Goal: Task Accomplishment & Management: Use online tool/utility

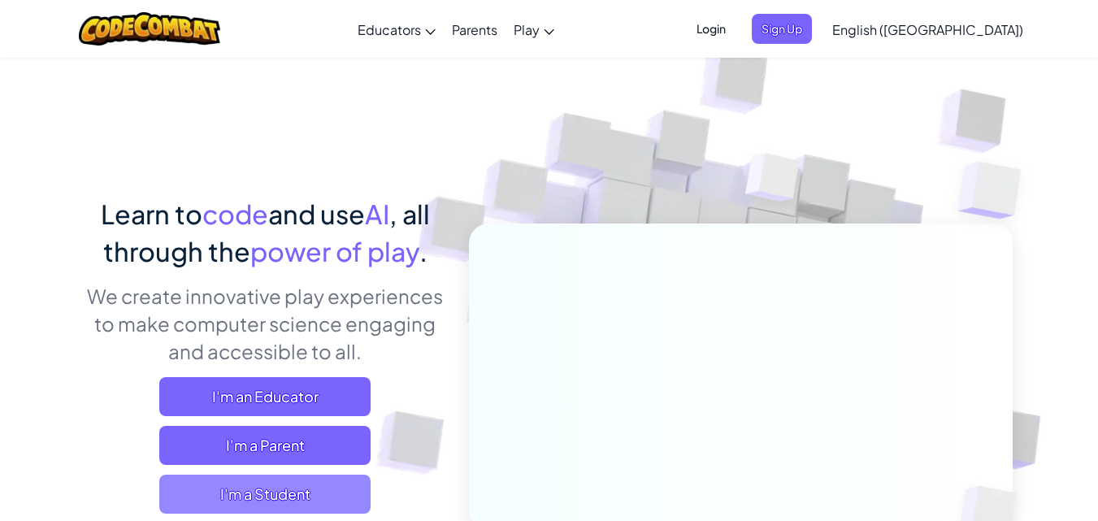
click at [288, 497] on span "I'm a Student" at bounding box center [264, 493] width 211 height 39
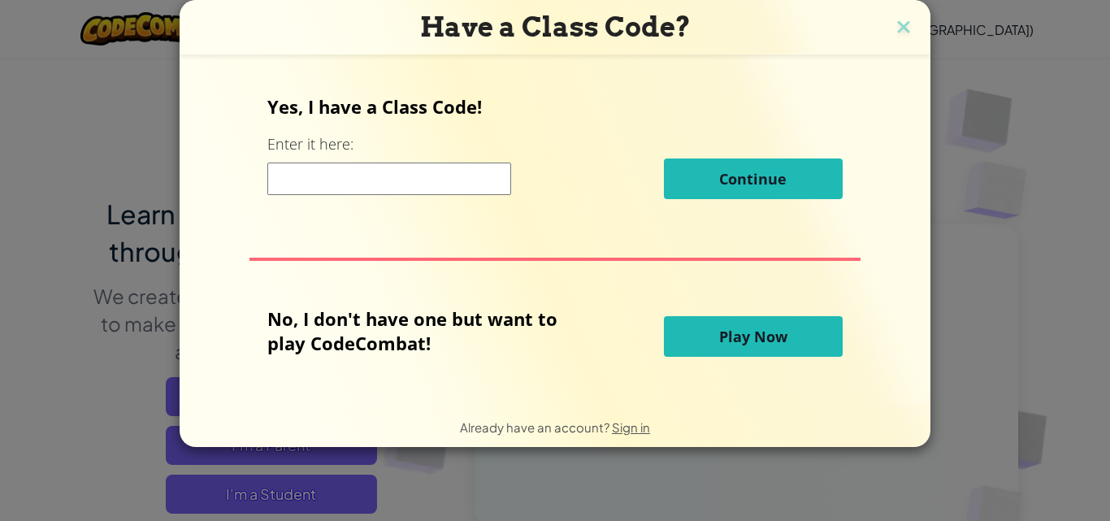
click at [421, 183] on input at bounding box center [389, 178] width 244 height 32
click at [806, 338] on button "Play Now" at bounding box center [753, 336] width 179 height 41
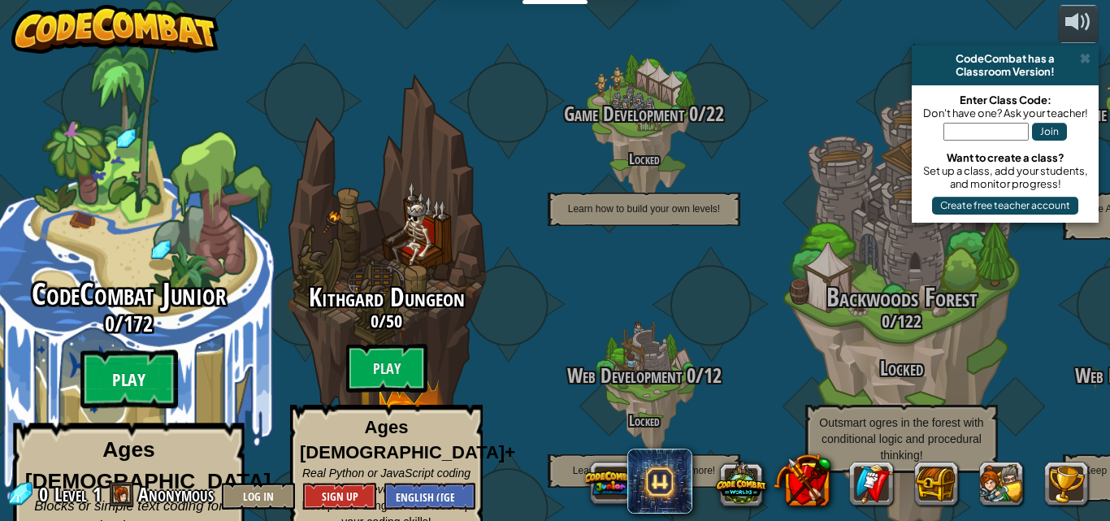
click at [121, 358] on btn "Play" at bounding box center [128, 379] width 97 height 58
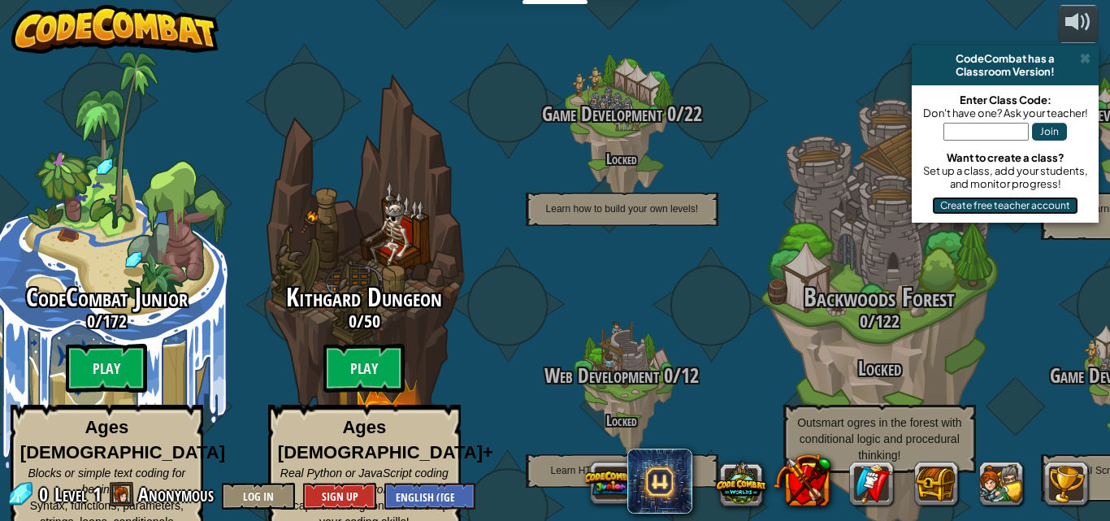
click at [971, 211] on button "Create free teacher account" at bounding box center [1005, 206] width 146 height 18
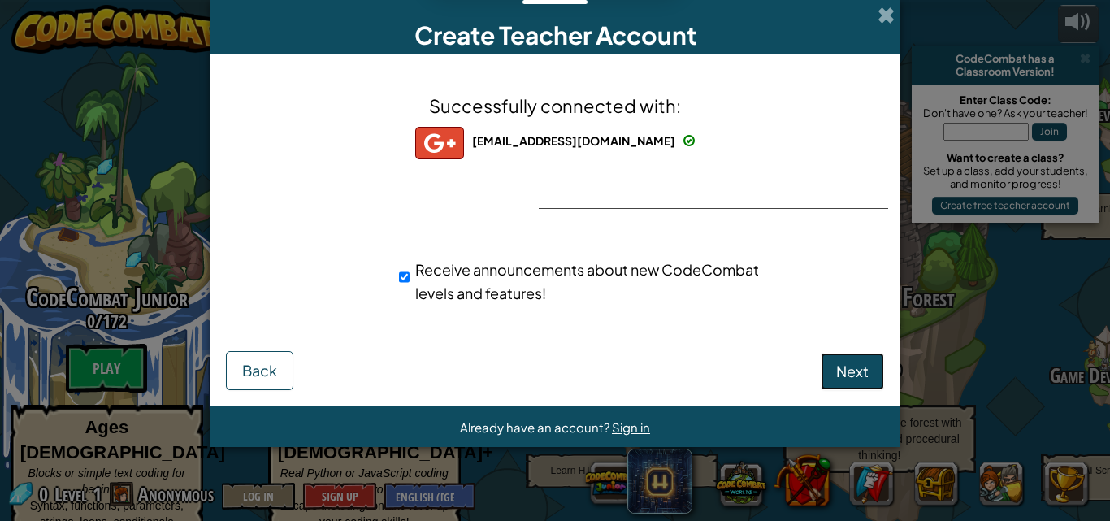
click at [837, 367] on span "Next" at bounding box center [852, 371] width 32 height 19
click at [841, 366] on span "Next" at bounding box center [852, 371] width 32 height 19
select select "India"
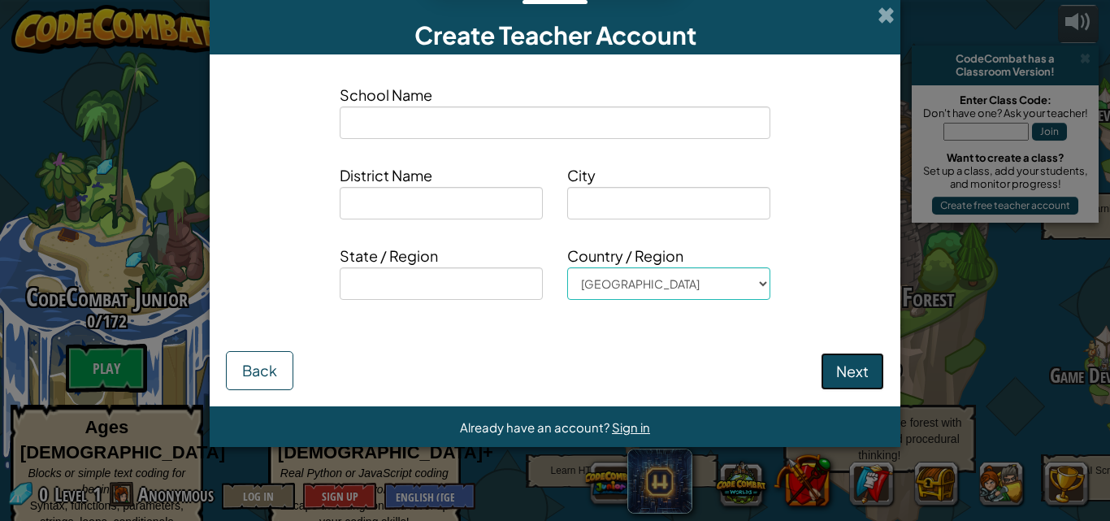
click at [861, 384] on button "Next" at bounding box center [852, 371] width 63 height 37
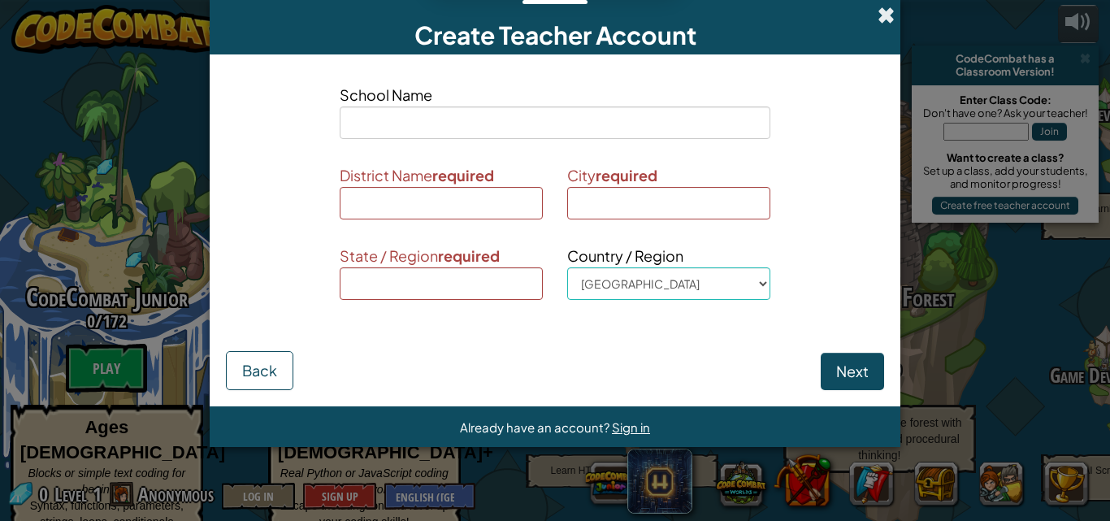
click at [878, 19] on span at bounding box center [885, 14] width 17 height 17
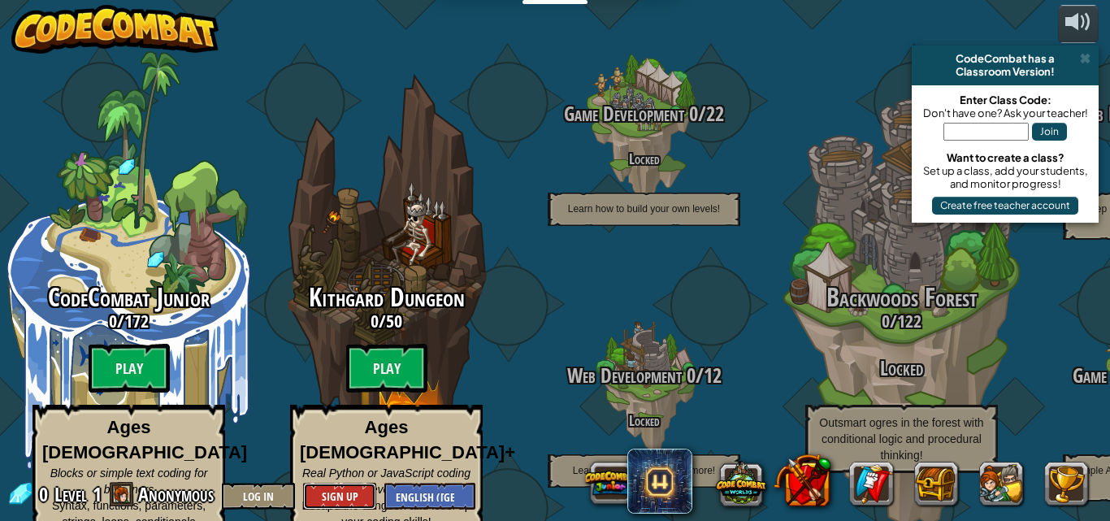
click at [348, 496] on button "Sign Up" at bounding box center [339, 496] width 73 height 27
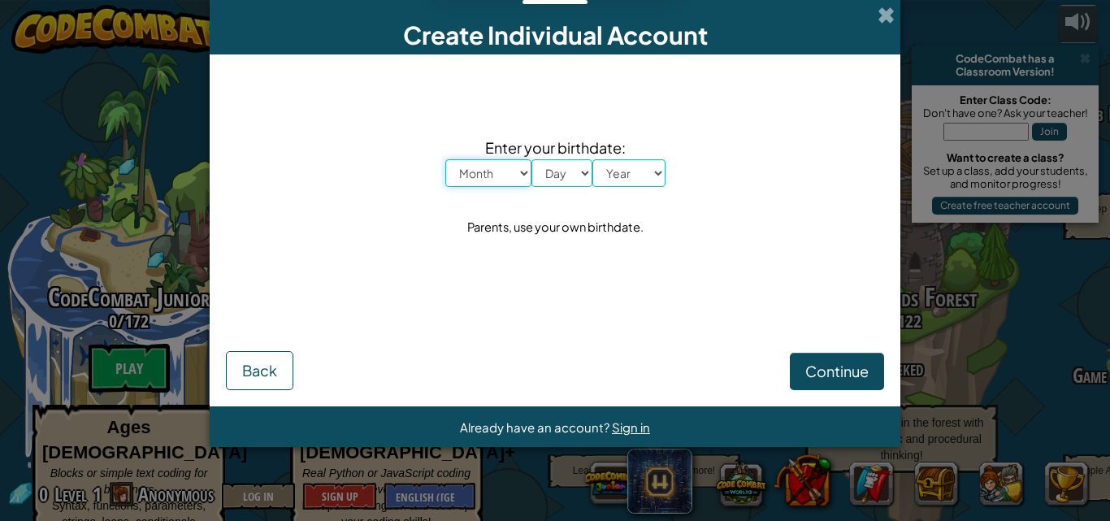
click at [506, 171] on select "Month January February March April May June July August September October Novem…" at bounding box center [488, 173] width 86 height 28
select select "12"
click at [445, 159] on select "Month January February March April May June July August September October Novem…" at bounding box center [488, 173] width 86 height 28
click at [564, 170] on select "Day 1 2 3 4 5 6 7 8 9 10 11 12 13 14 15 16 17 18 19 20 21 22 23 24 25 26 27 28 …" at bounding box center [561, 173] width 61 height 28
select select "26"
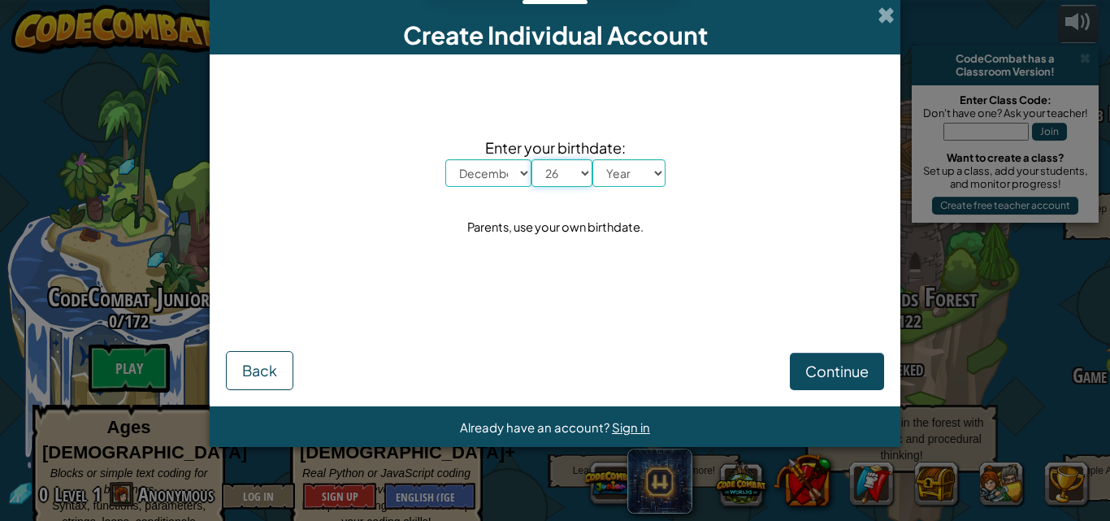
click at [531, 159] on select "Day 1 2 3 4 5 6 7 8 9 10 11 12 13 14 15 16 17 18 19 20 21 22 23 24 25 26 27 28 …" at bounding box center [561, 173] width 61 height 28
click at [618, 184] on select "Year 2025 2024 2023 2022 2021 2020 2019 2018 2017 2016 2015 2014 2013 2012 2011…" at bounding box center [628, 173] width 73 height 28
click at [659, 174] on select "Year 2025 2024 2023 2022 2021 2020 2019 2018 2017 2016 2015 2014 2013 2012 2011…" at bounding box center [628, 173] width 73 height 28
select select "2006"
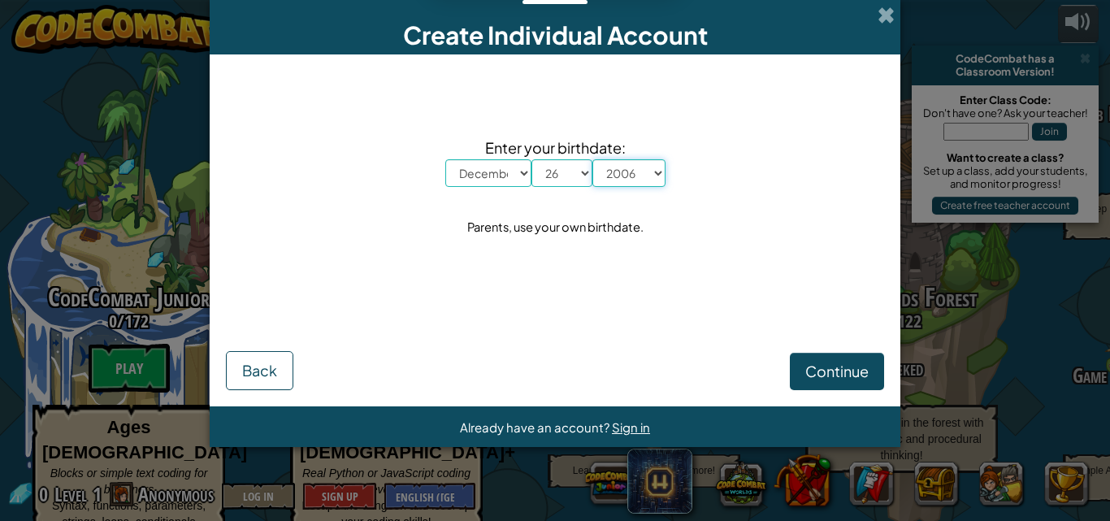
click at [592, 159] on select "Year 2025 2024 2023 2022 2021 2020 2019 2018 2017 2016 2015 2014 2013 2012 2011…" at bounding box center [628, 173] width 73 height 28
click at [847, 377] on span "Continue" at bounding box center [836, 371] width 63 height 19
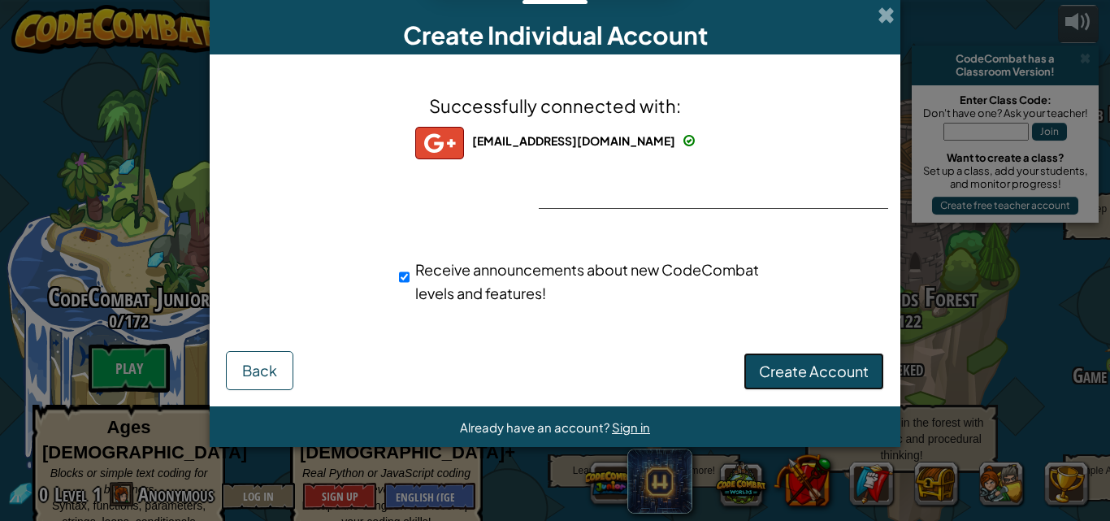
click at [816, 383] on button "Create Account" at bounding box center [813, 371] width 141 height 37
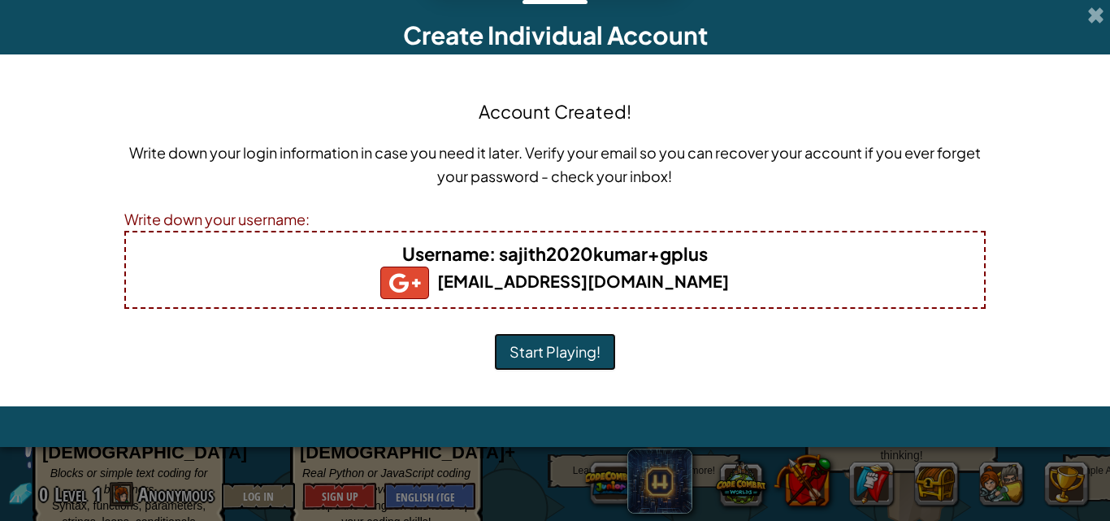
click at [595, 357] on button "Start Playing!" at bounding box center [555, 351] width 122 height 37
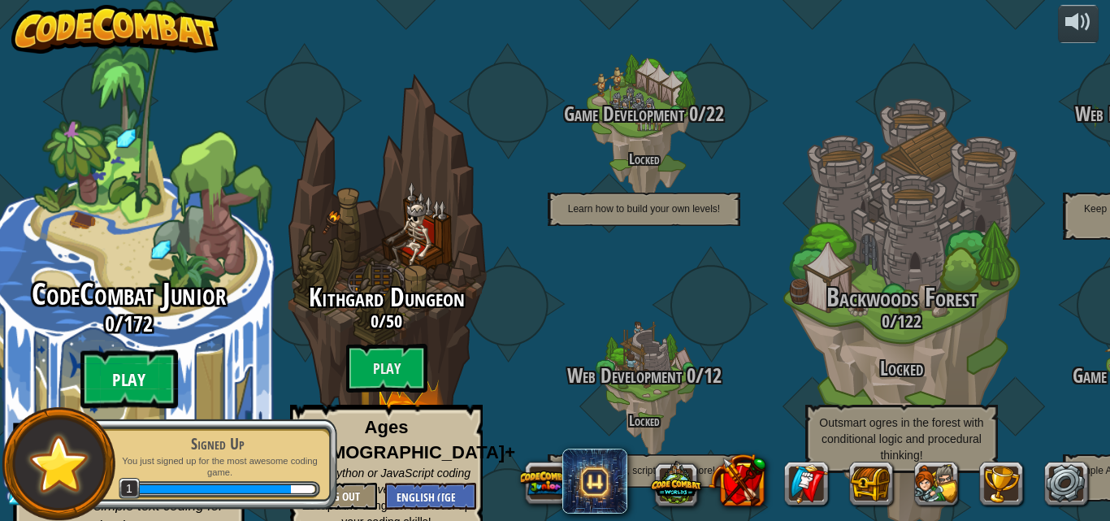
click at [119, 350] on btn "Play" at bounding box center [128, 379] width 97 height 58
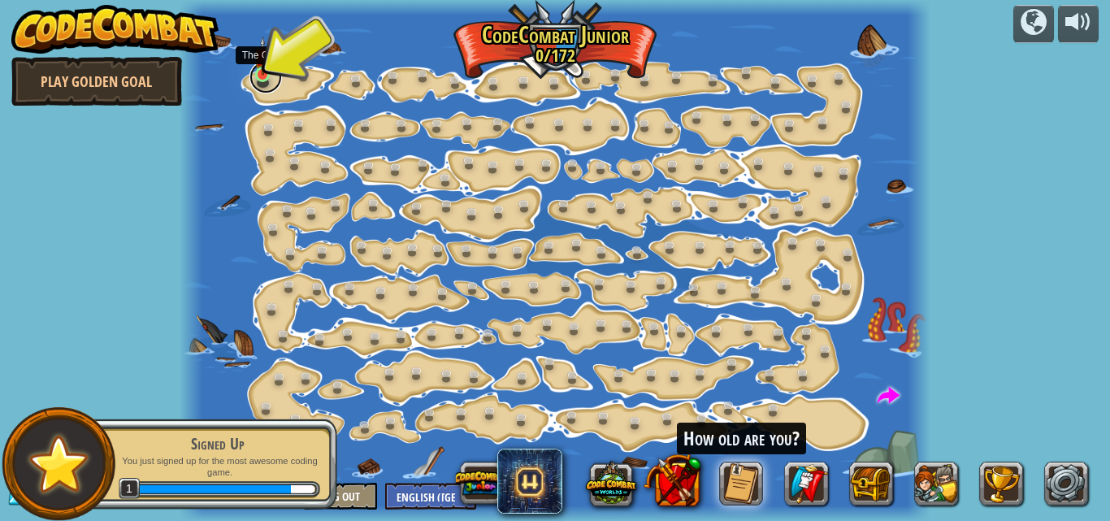
click at [269, 78] on link at bounding box center [265, 77] width 32 height 32
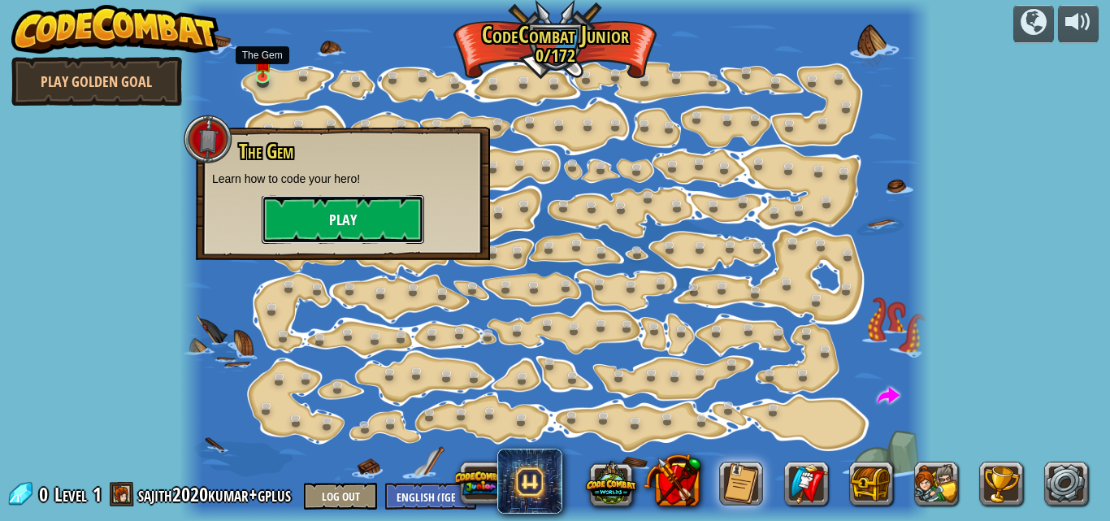
click at [346, 205] on button "Play" at bounding box center [343, 219] width 162 height 49
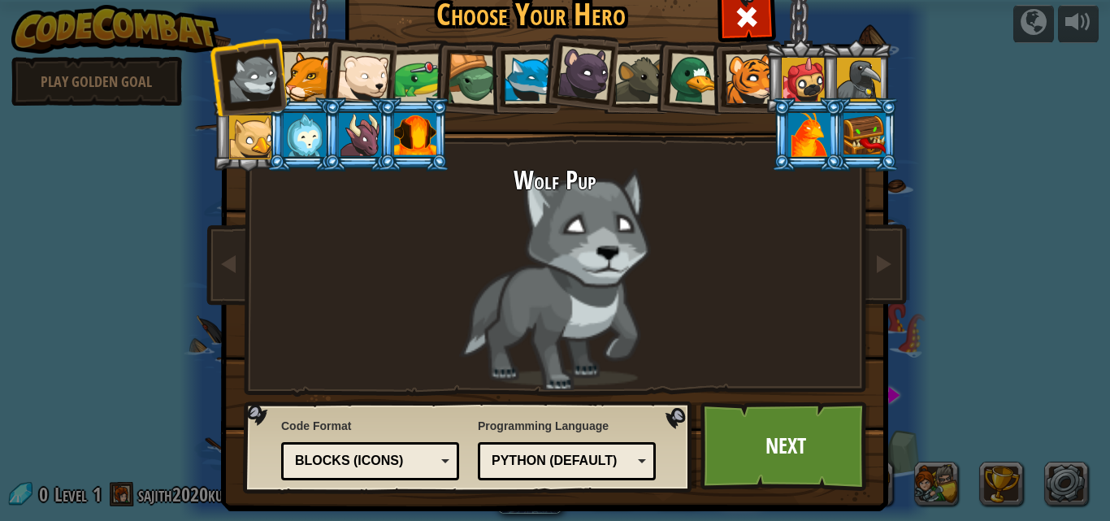
click at [632, 466] on div "Python (Default)" at bounding box center [566, 460] width 157 height 25
click at [643, 432] on div "Programming Language Python (Default) JavaScript Lua C++ Java (Experimental) Py…" at bounding box center [567, 449] width 178 height 71
drag, startPoint x: 379, startPoint y: 477, endPoint x: 392, endPoint y: 474, distance: 14.2
click at [381, 477] on div "Text code Blocks and code Blocks Blocks (Icons) Blocks (Icons)" at bounding box center [370, 461] width 178 height 38
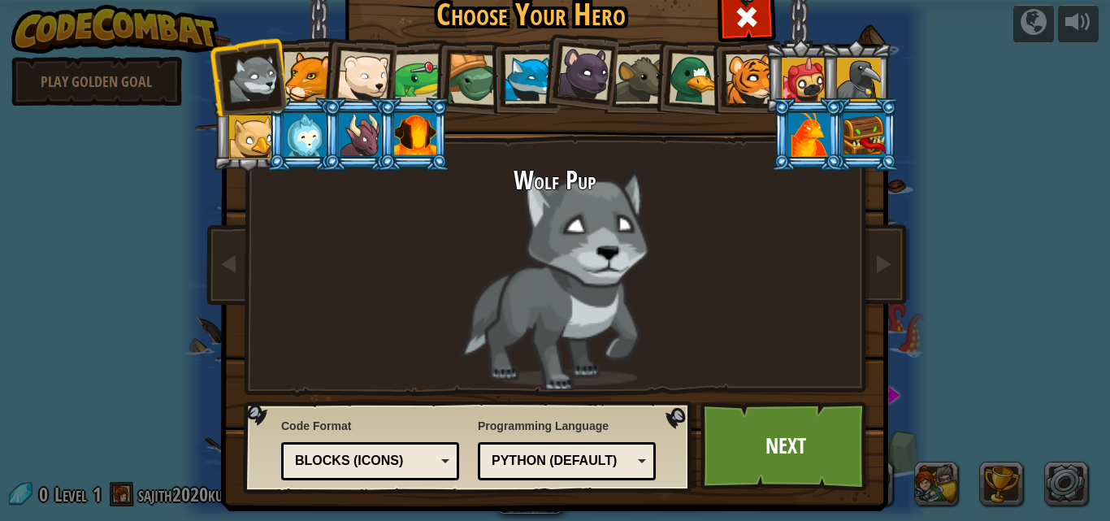
click at [303, 71] on div at bounding box center [309, 77] width 50 height 50
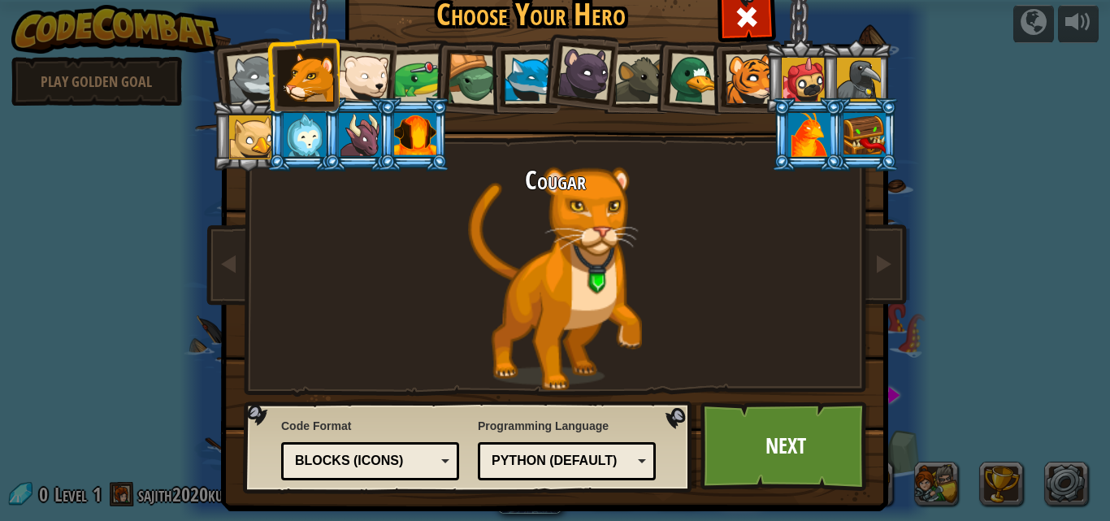
click at [581, 73] on div at bounding box center [584, 73] width 54 height 54
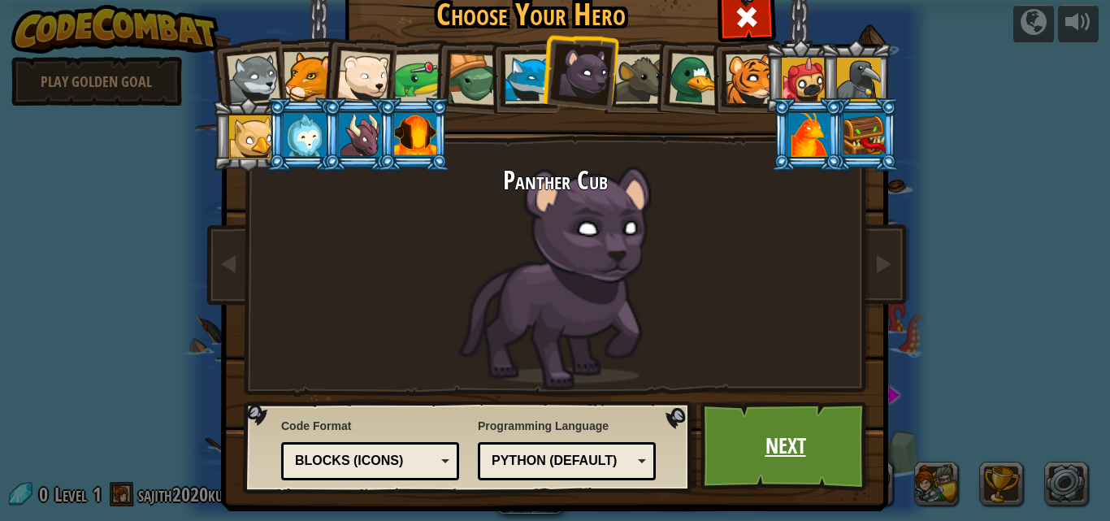
click at [796, 436] on link "Next" at bounding box center [785, 445] width 170 height 89
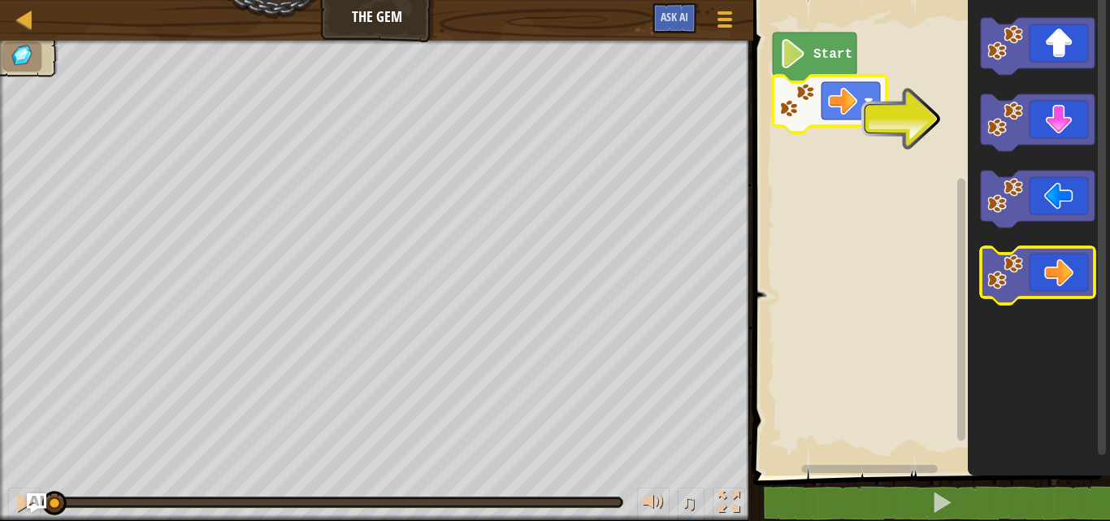
click at [1069, 269] on icon "Blockly Workspace" at bounding box center [1038, 275] width 114 height 57
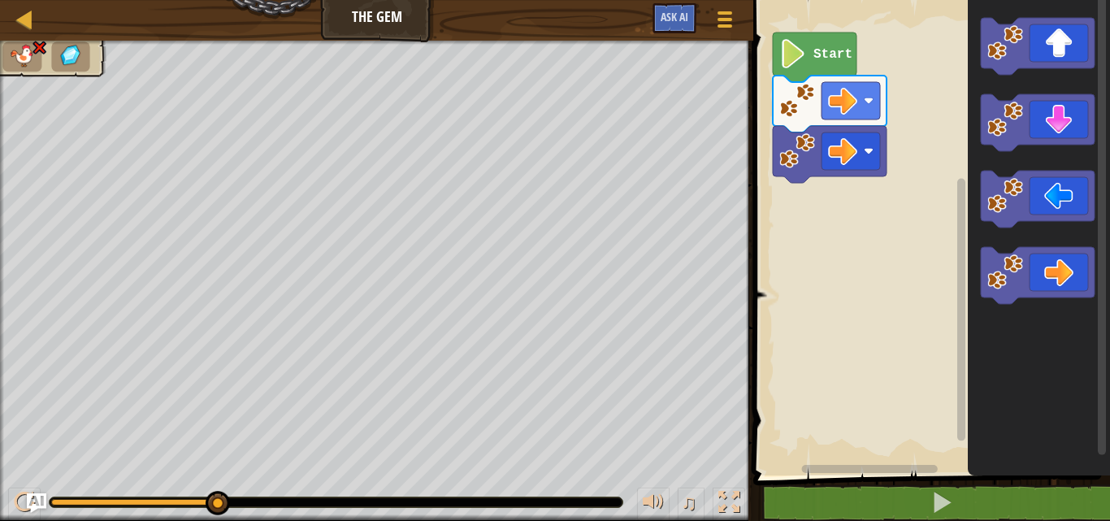
click at [797, 53] on image "Blockly Workspace" at bounding box center [793, 53] width 28 height 29
click at [868, 149] on image "Blockly Workspace" at bounding box center [869, 151] width 10 height 10
click at [855, 148] on image "Blockly Workspace" at bounding box center [842, 150] width 29 height 29
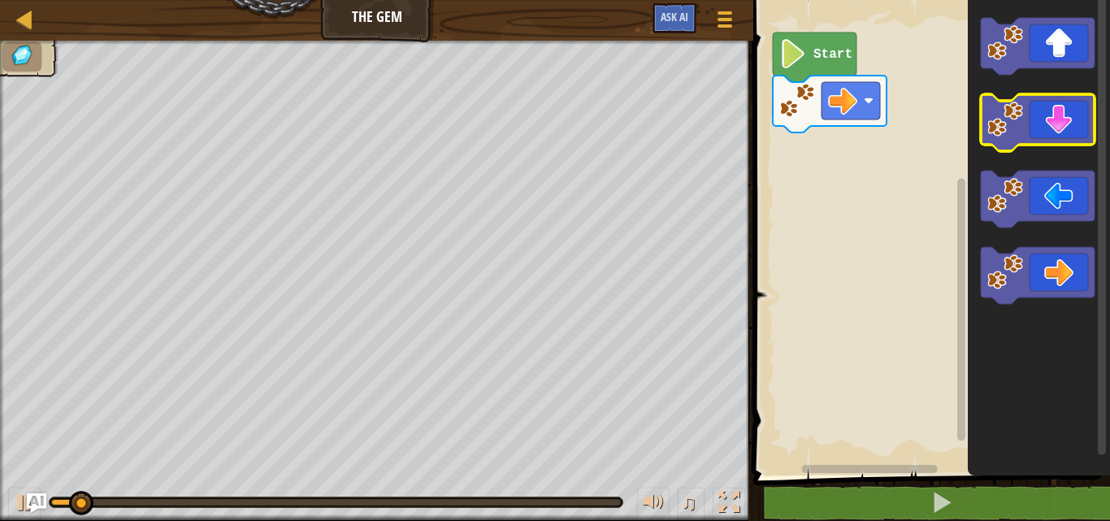
click at [1070, 119] on icon "Blockly Workspace" at bounding box center [1038, 122] width 114 height 57
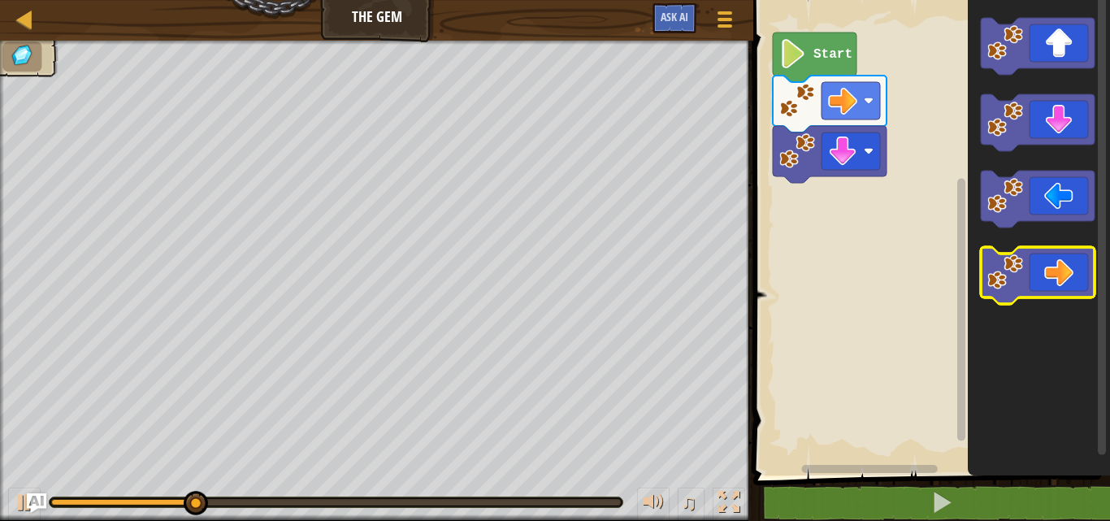
click at [1049, 264] on icon "Blockly Workspace" at bounding box center [1038, 275] width 114 height 57
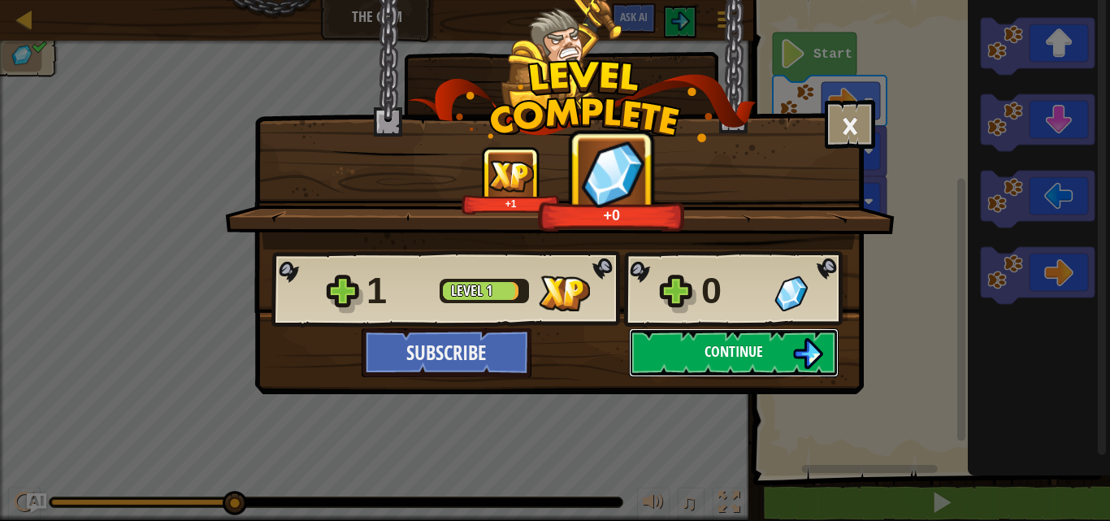
click at [721, 339] on button "Continue" at bounding box center [734, 352] width 210 height 49
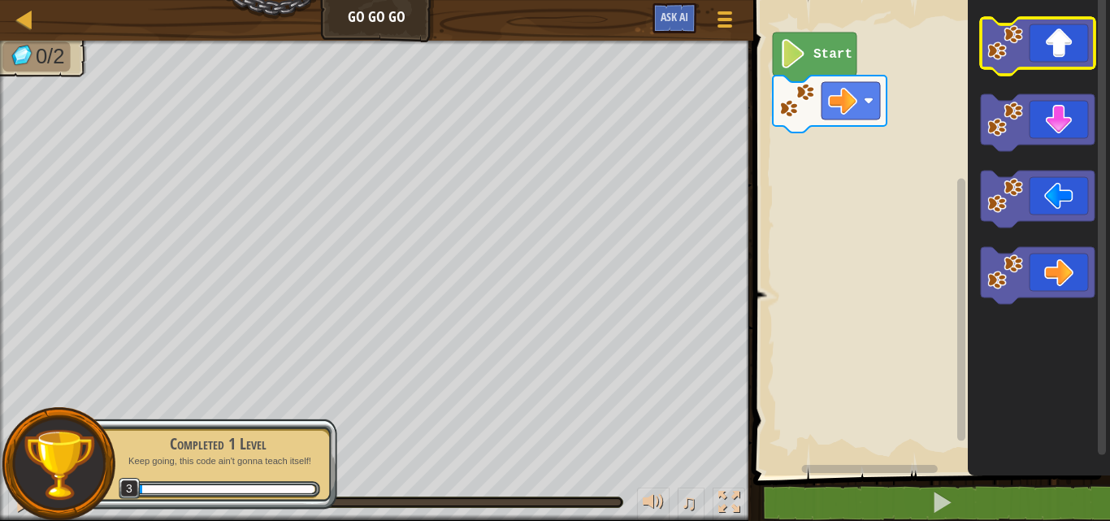
click at [1041, 42] on icon "Blockly Workspace" at bounding box center [1038, 46] width 114 height 57
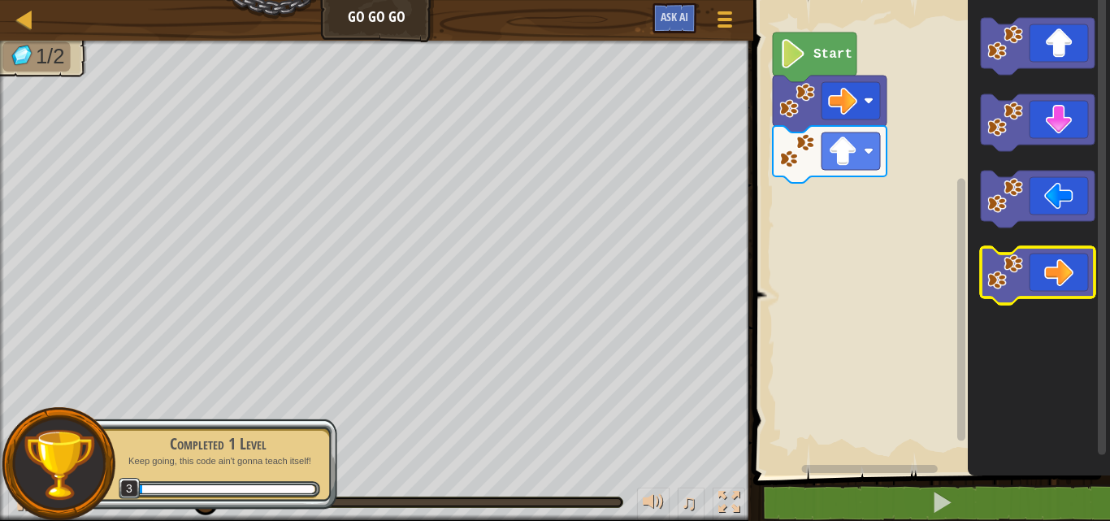
click at [1063, 273] on icon "Blockly Workspace" at bounding box center [1038, 275] width 114 height 57
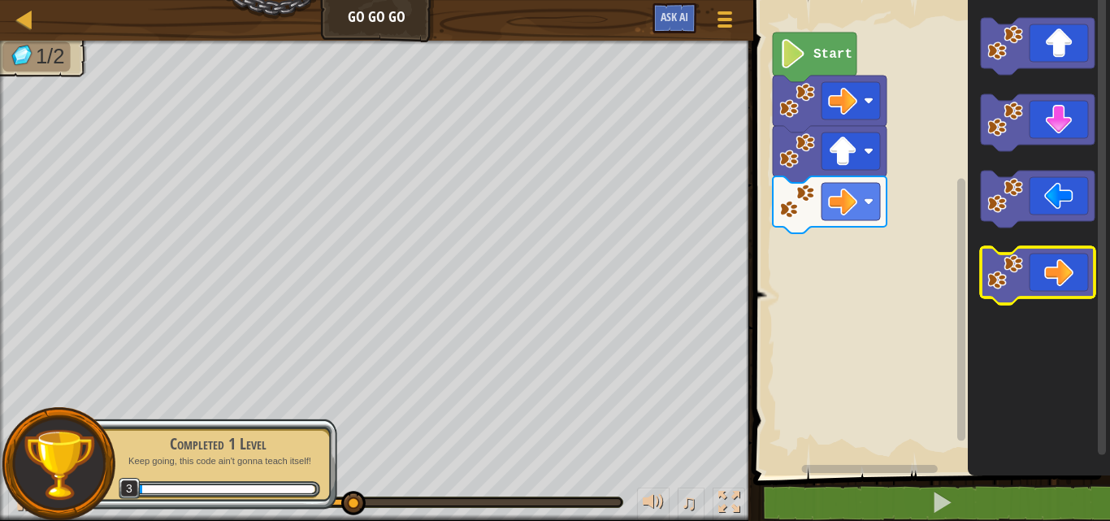
click at [1063, 273] on icon "Blockly Workspace" at bounding box center [1038, 275] width 114 height 57
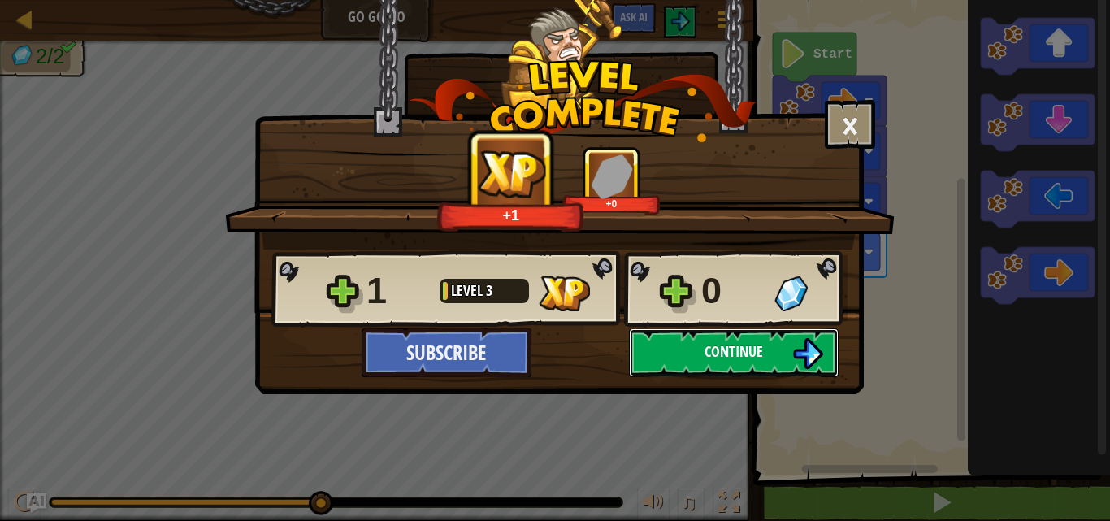
click at [781, 351] on button "Continue" at bounding box center [734, 352] width 210 height 49
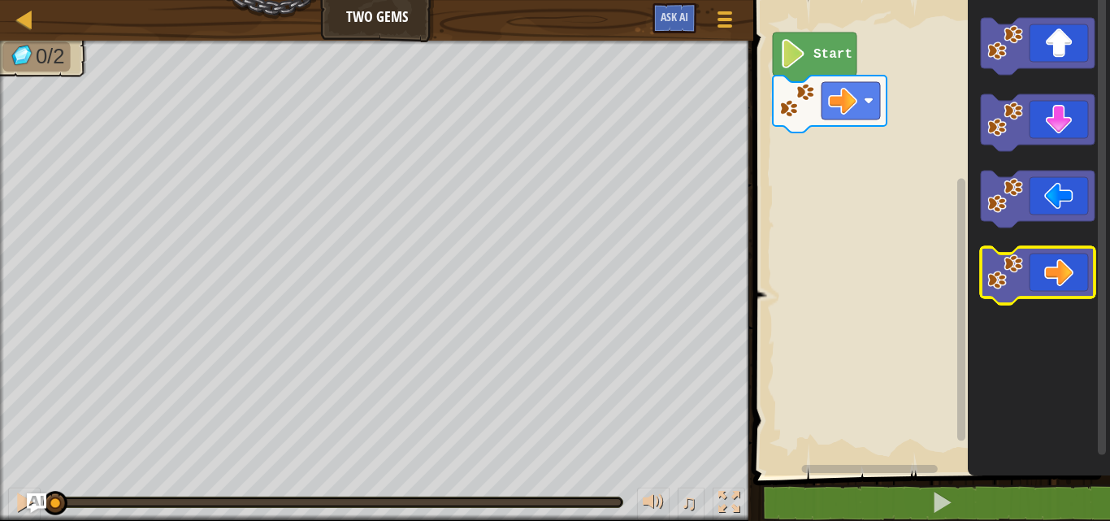
click at [1072, 264] on icon "Blockly Workspace" at bounding box center [1038, 275] width 114 height 57
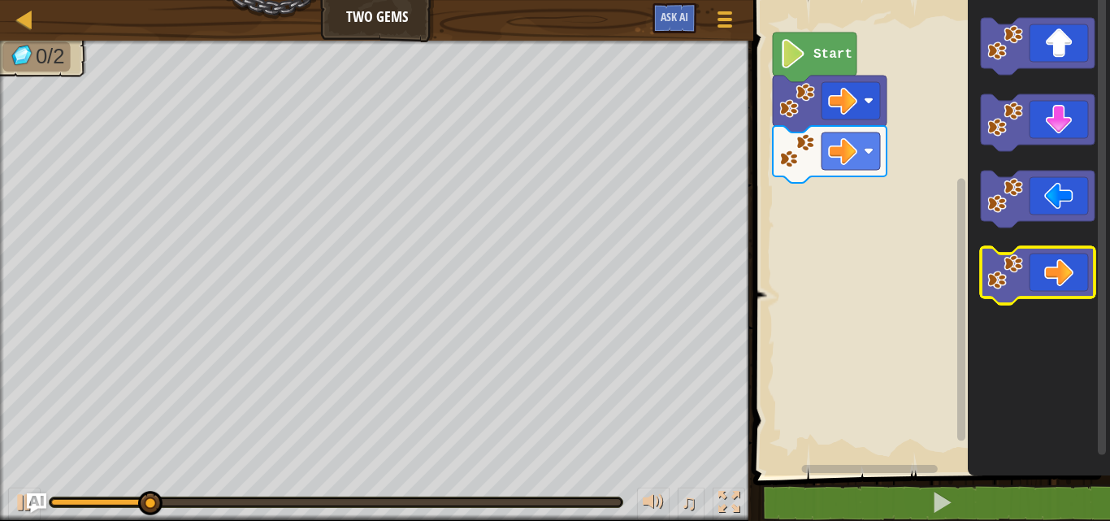
click at [1072, 264] on icon "Blockly Workspace" at bounding box center [1038, 275] width 114 height 57
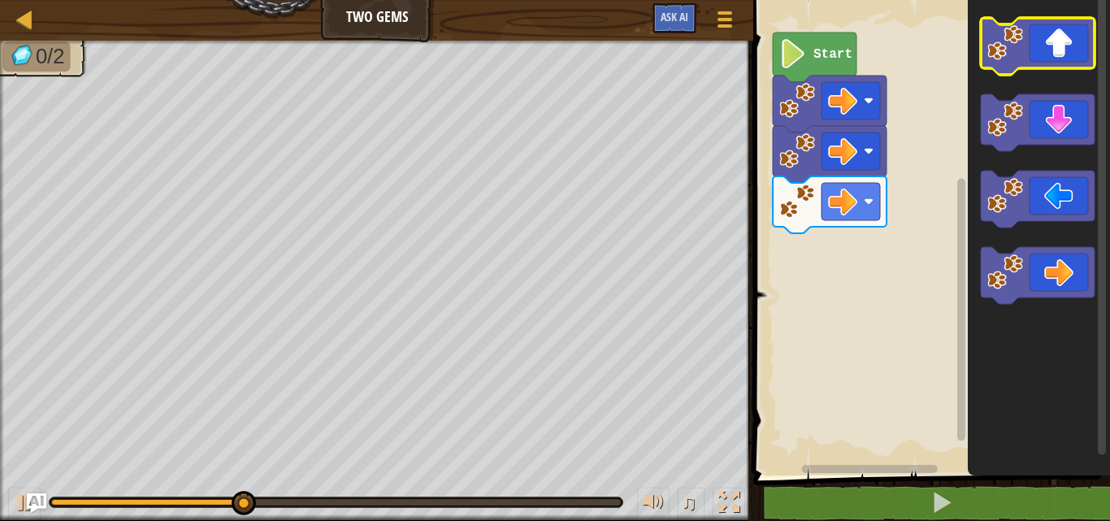
click at [1045, 74] on rect "Blockly Workspace" at bounding box center [1038, 46] width 114 height 57
click at [1072, 42] on icon "Blockly Workspace" at bounding box center [1038, 46] width 114 height 57
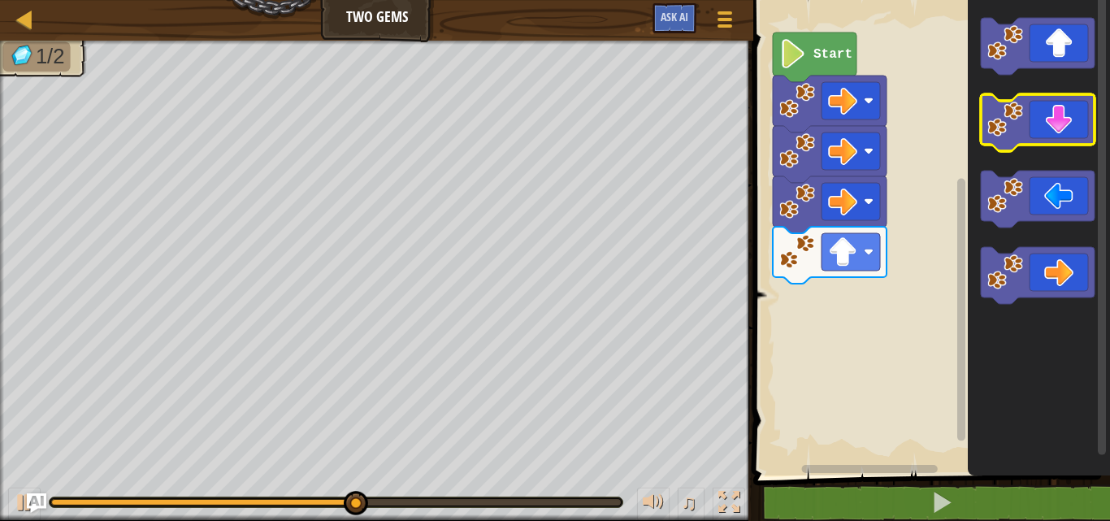
click at [1059, 119] on icon "Blockly Workspace" at bounding box center [1038, 122] width 114 height 57
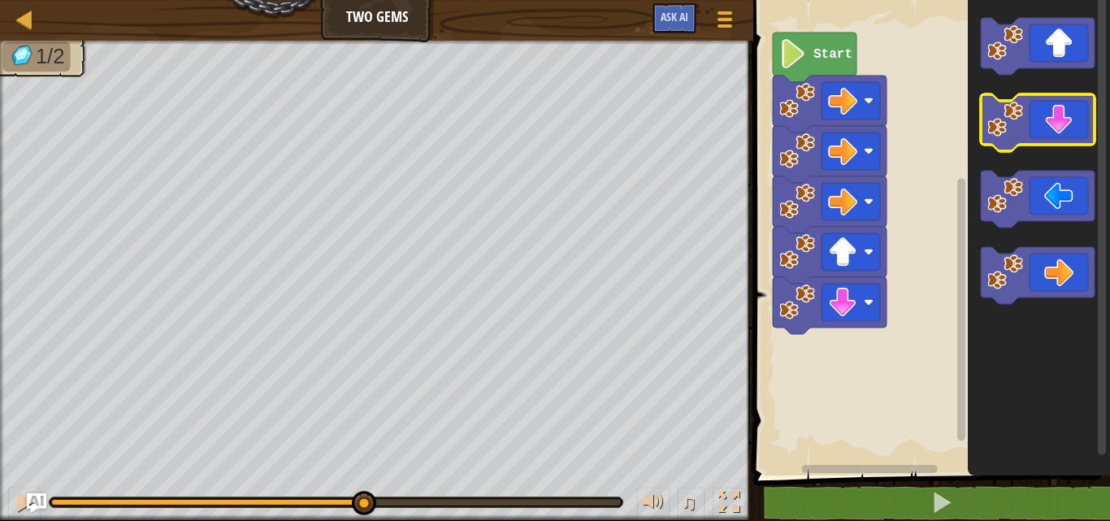
click at [1059, 119] on icon "Blockly Workspace" at bounding box center [1038, 122] width 114 height 57
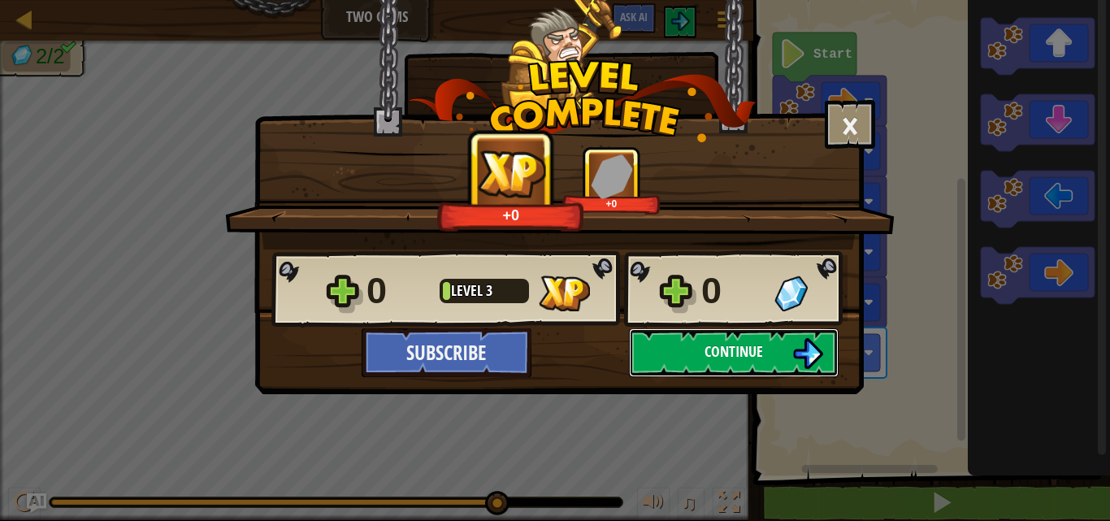
click at [721, 342] on span "Continue" at bounding box center [733, 351] width 58 height 20
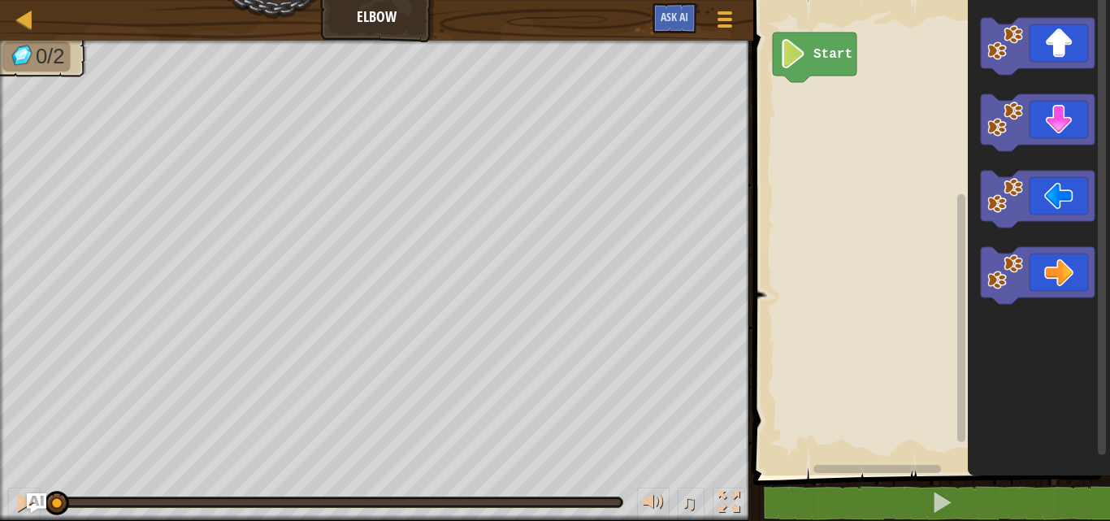
click at [24, 413] on div "0/2 ♫ Panther Cub" at bounding box center [555, 281] width 1110 height 480
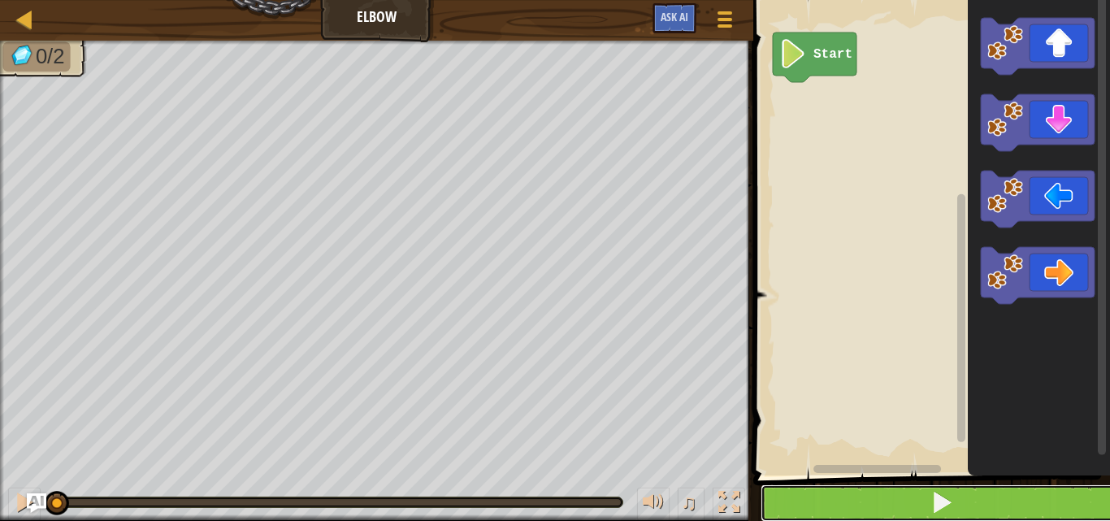
click at [890, 499] on button at bounding box center [941, 502] width 362 height 37
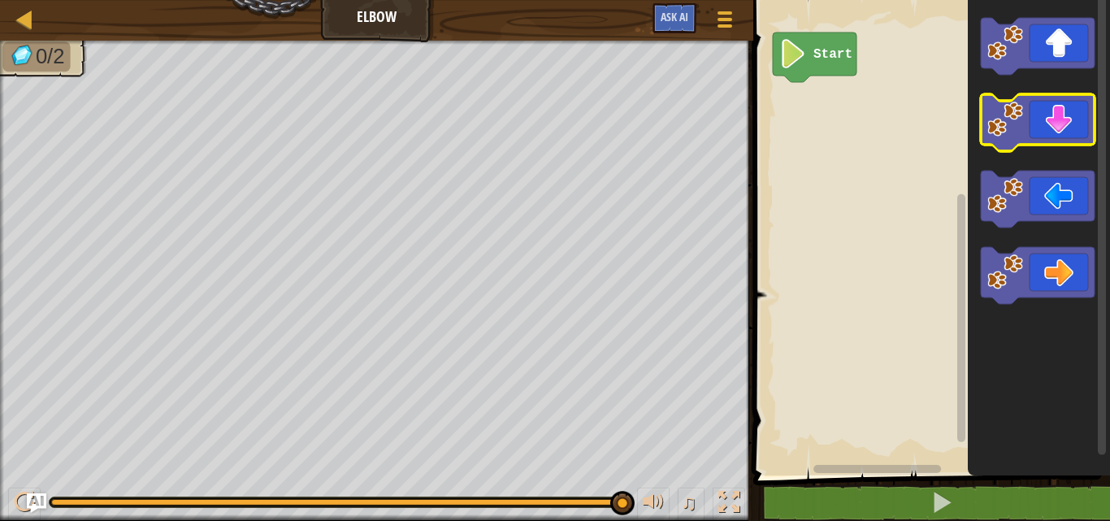
click at [1023, 114] on image "Blockly Workspace" at bounding box center [1005, 120] width 36 height 36
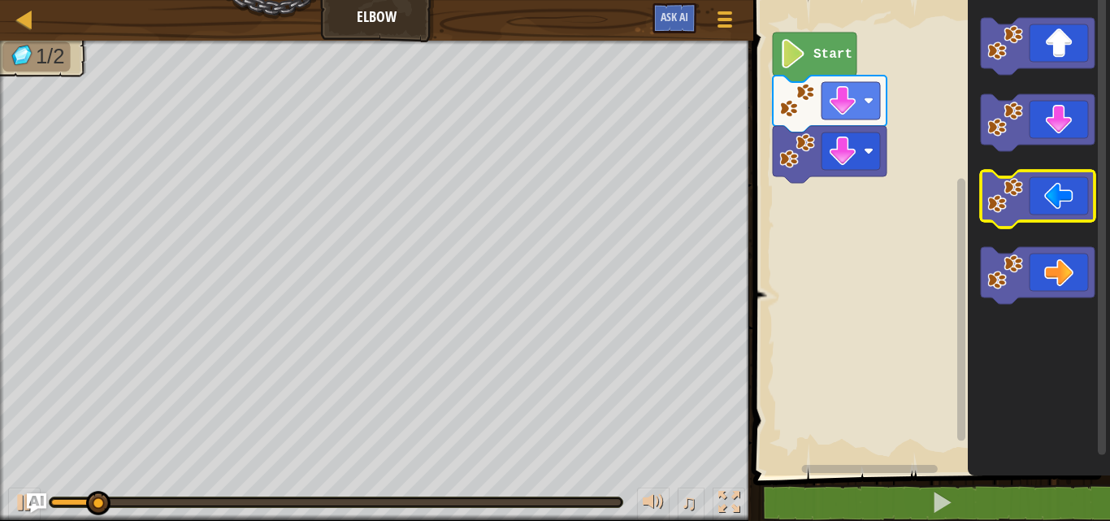
click at [1014, 201] on image "Blockly Workspace" at bounding box center [1005, 196] width 36 height 36
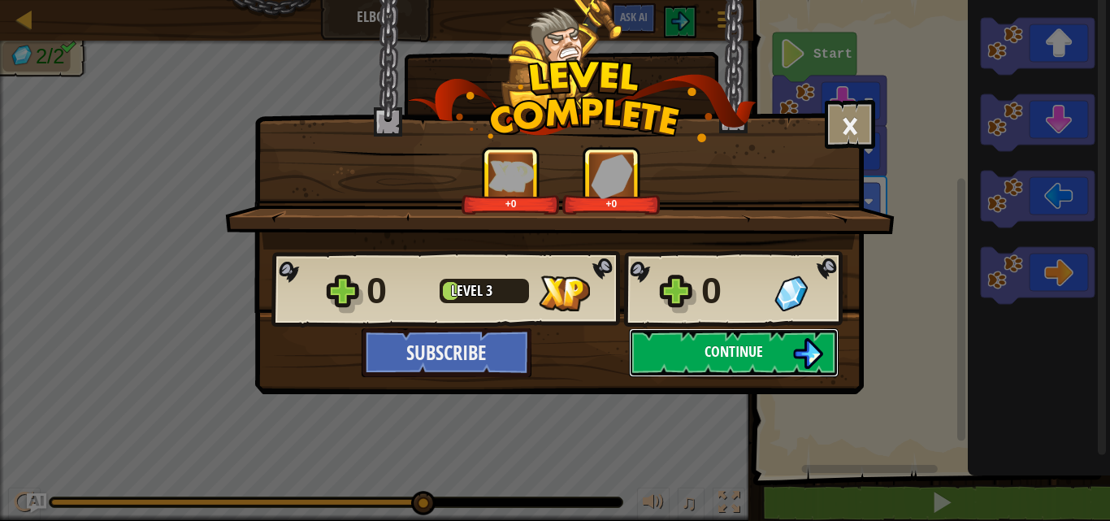
click at [719, 364] on button "Continue" at bounding box center [734, 352] width 210 height 49
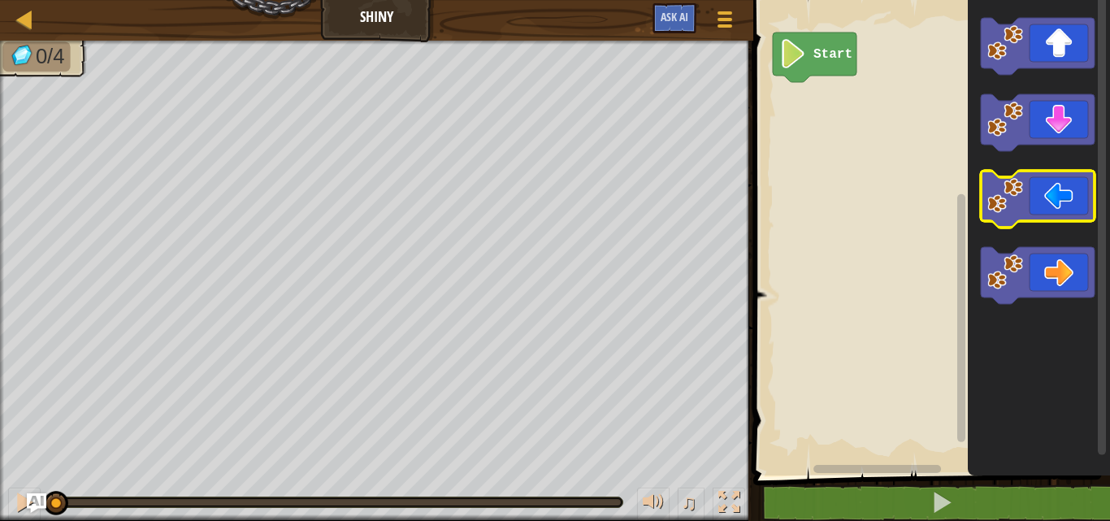
click at [1029, 203] on icon "Blockly Workspace" at bounding box center [1038, 199] width 114 height 57
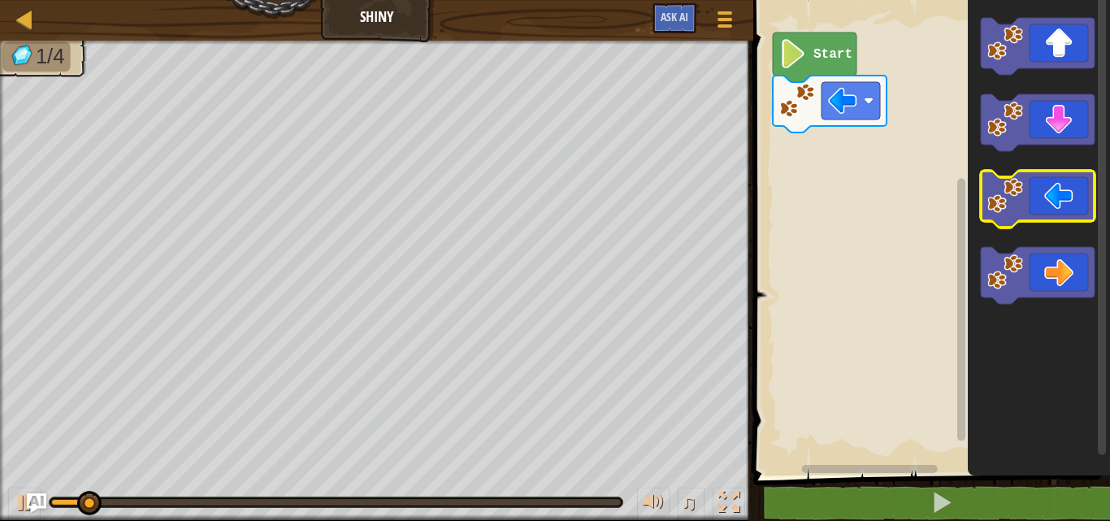
click at [1029, 203] on icon "Blockly Workspace" at bounding box center [1038, 199] width 114 height 57
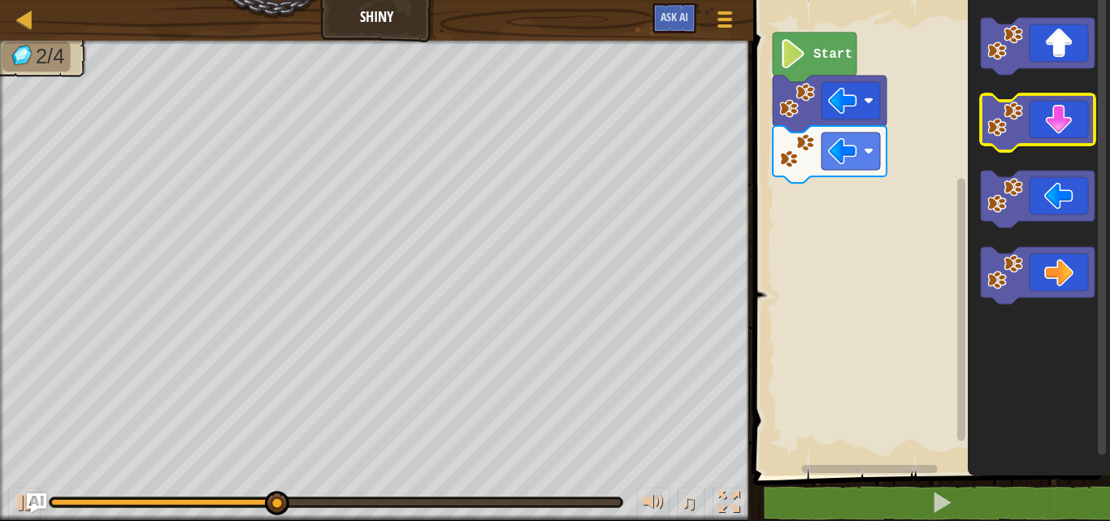
click at [1037, 108] on icon "Blockly Workspace" at bounding box center [1038, 122] width 114 height 57
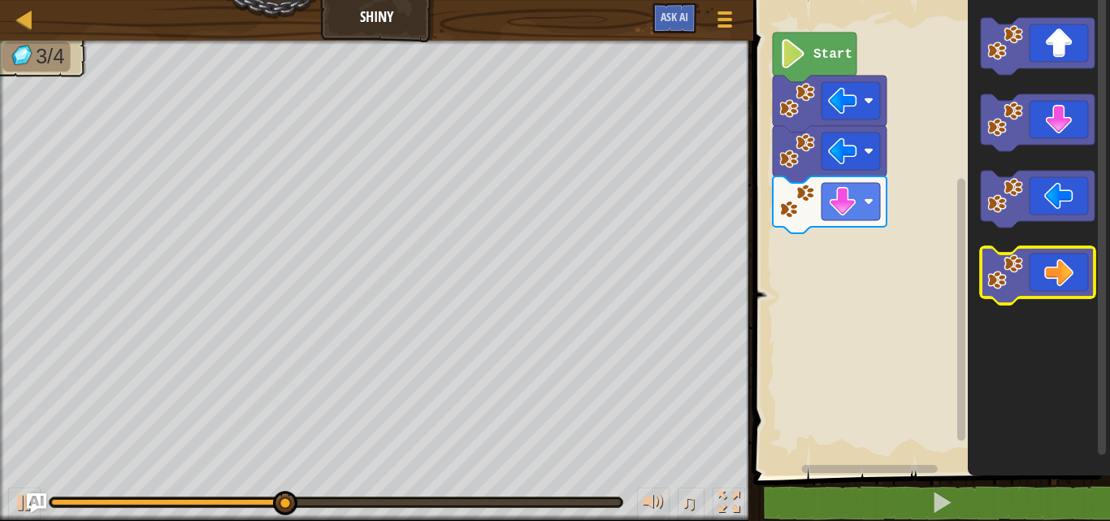
click at [1028, 262] on icon "Blockly Workspace" at bounding box center [1038, 275] width 114 height 57
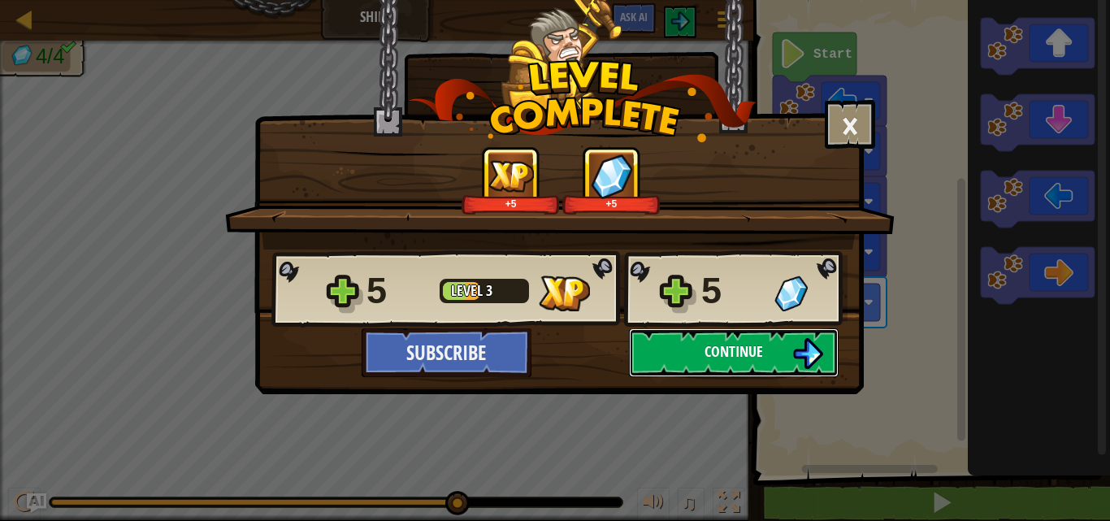
click at [751, 330] on button "Continue" at bounding box center [734, 352] width 210 height 49
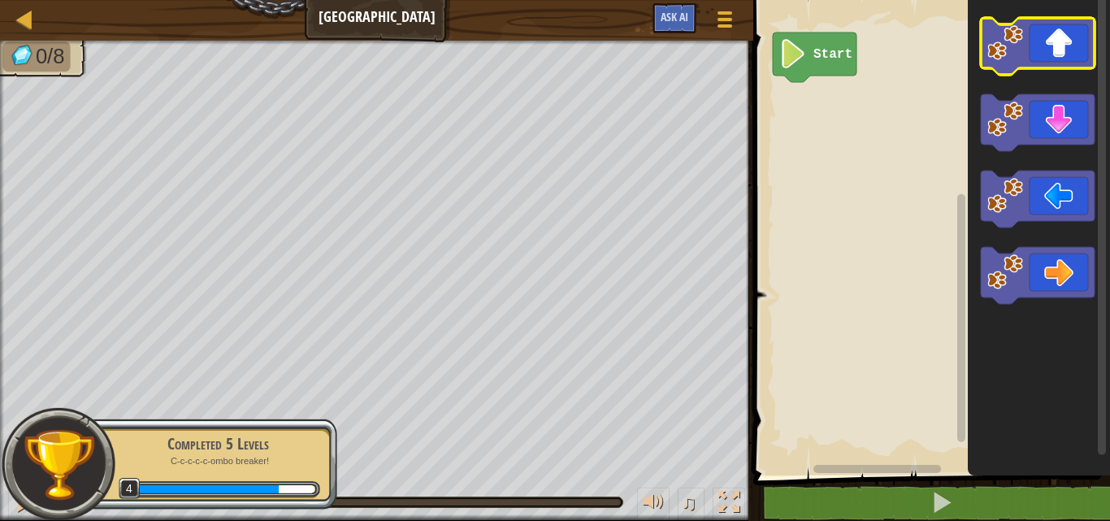
click at [1049, 48] on icon "Blockly Workspace" at bounding box center [1038, 46] width 114 height 57
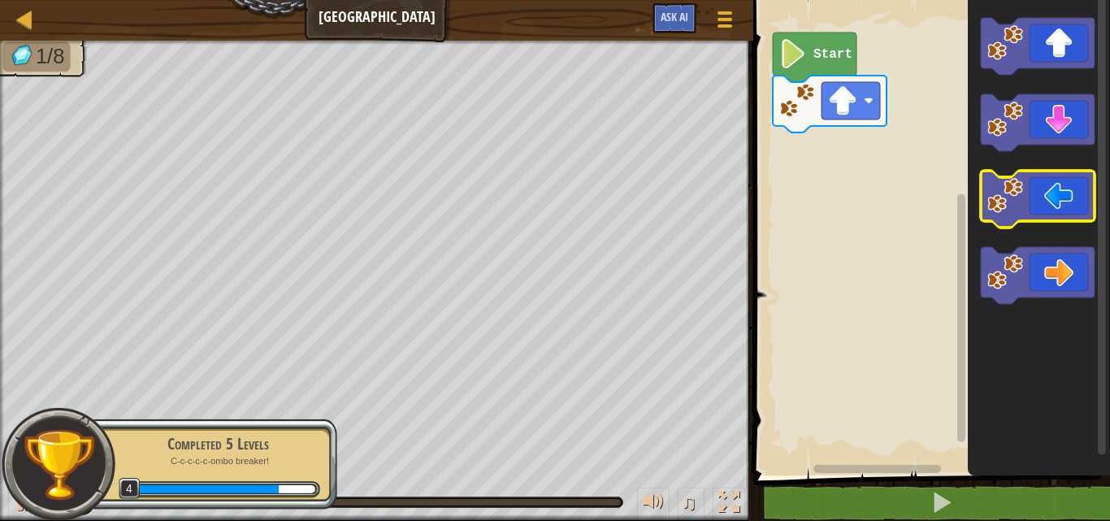
click at [1046, 182] on icon "Blockly Workspace" at bounding box center [1038, 199] width 114 height 57
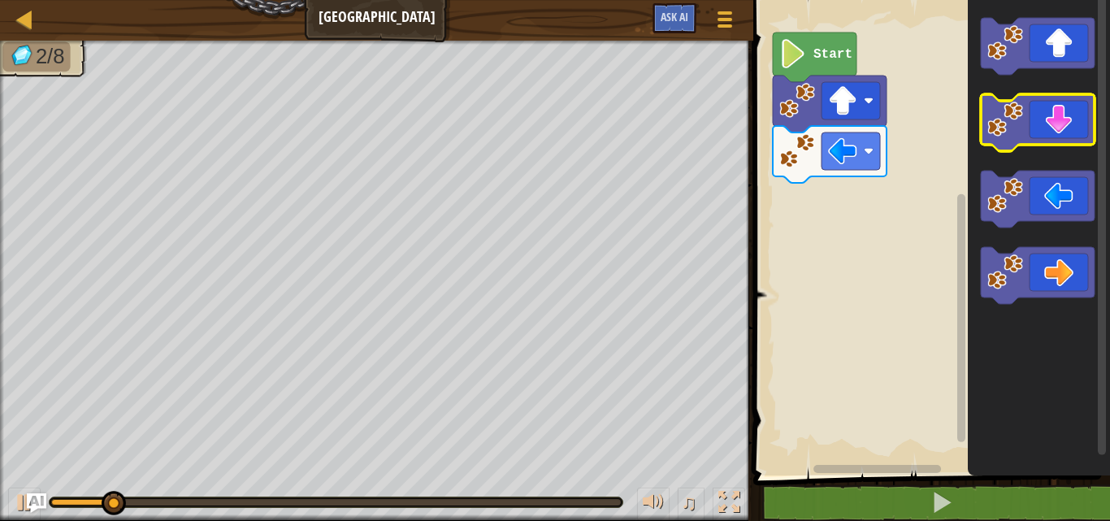
click at [1050, 112] on icon "Blockly Workspace" at bounding box center [1038, 122] width 114 height 57
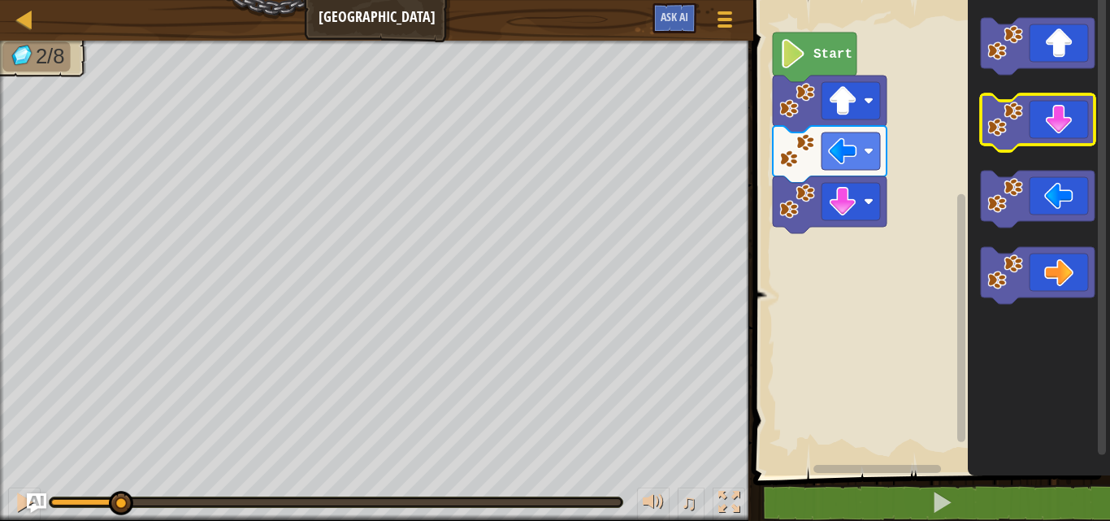
click at [1050, 112] on icon "Blockly Workspace" at bounding box center [1038, 122] width 114 height 57
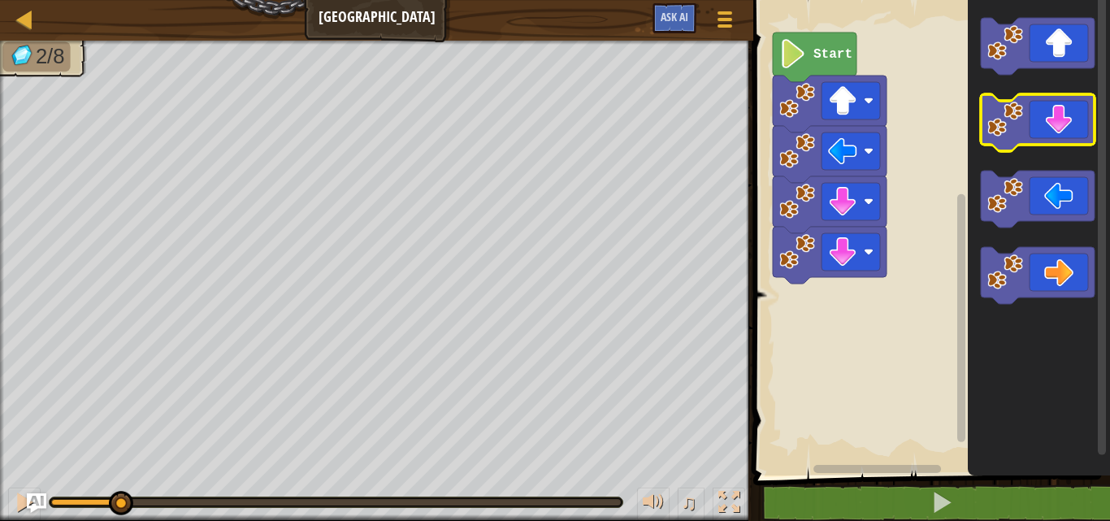
click at [1050, 112] on icon "Blockly Workspace" at bounding box center [1038, 122] width 114 height 57
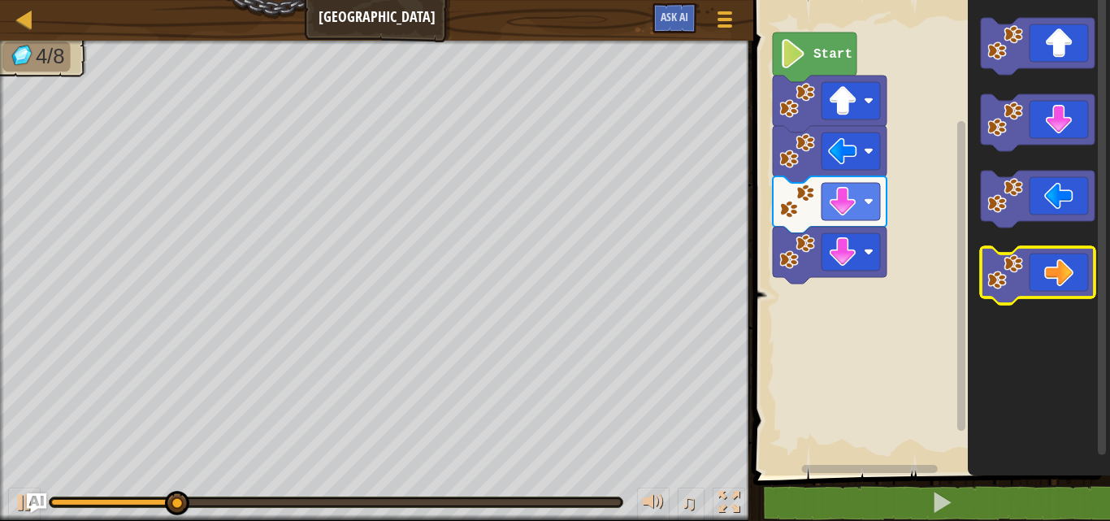
click at [1049, 288] on icon "Blockly Workspace" at bounding box center [1038, 275] width 114 height 57
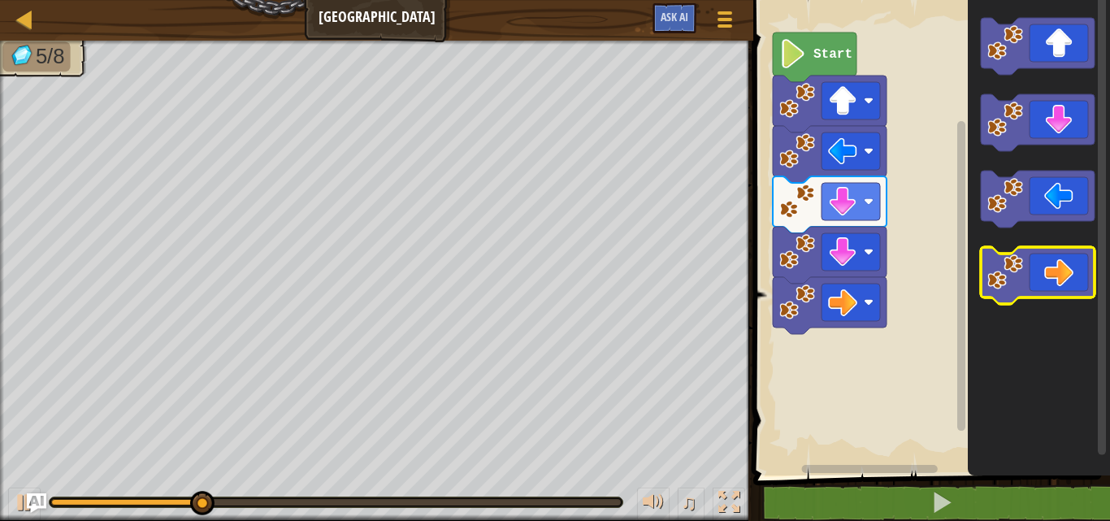
click at [1049, 288] on icon "Blockly Workspace" at bounding box center [1038, 275] width 114 height 57
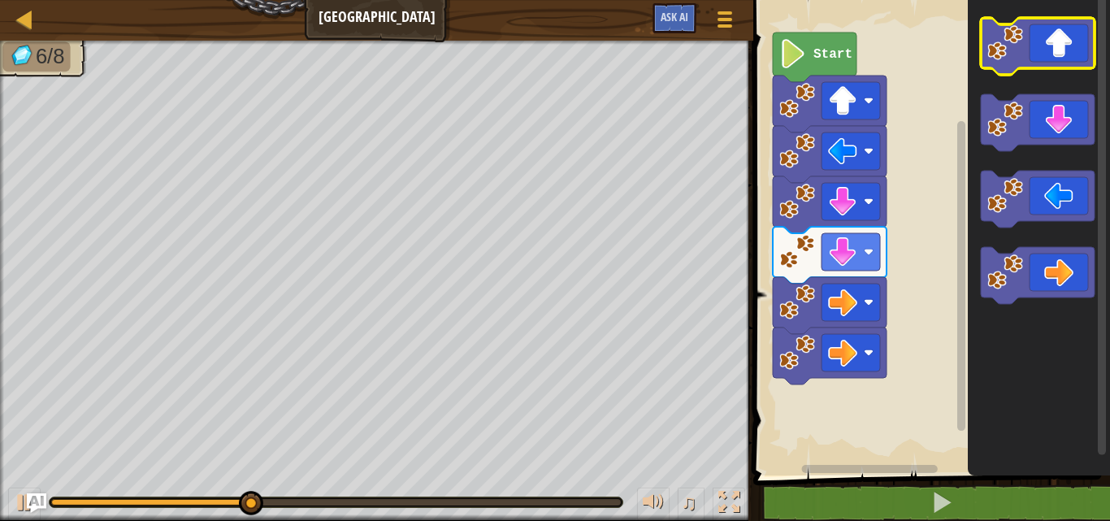
click at [1054, 51] on icon "Blockly Workspace" at bounding box center [1038, 46] width 114 height 57
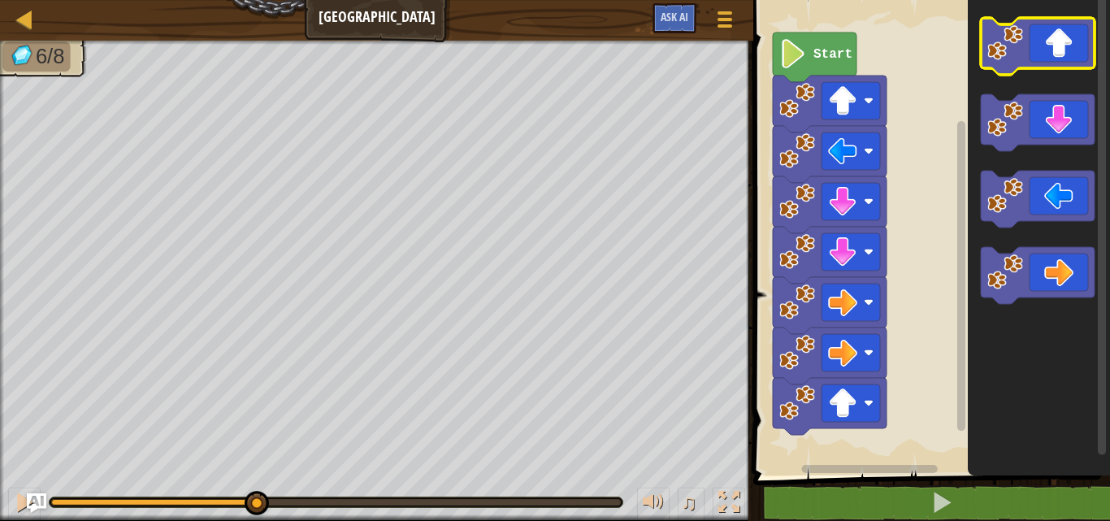
click at [1054, 51] on icon "Blockly Workspace" at bounding box center [1038, 46] width 114 height 57
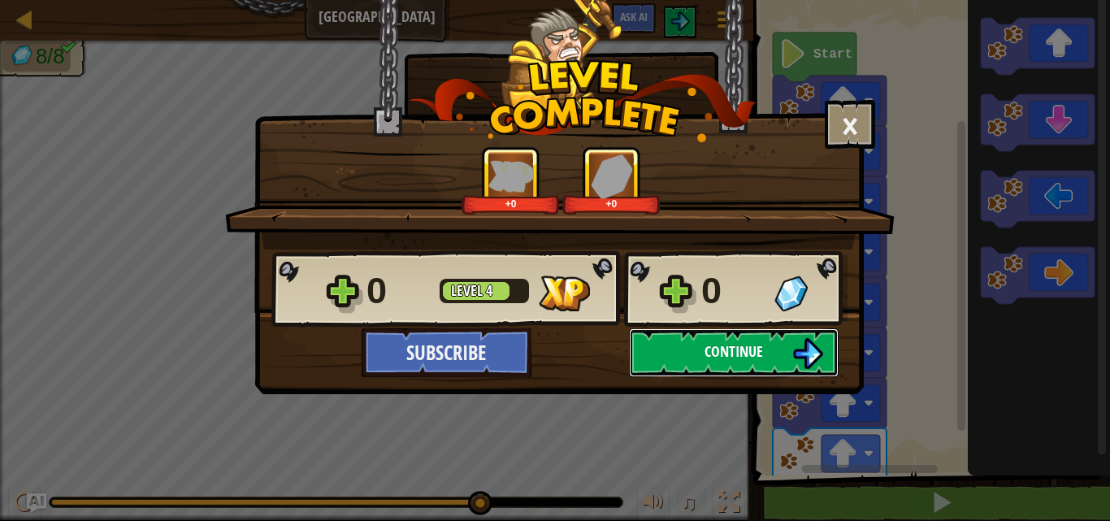
click at [740, 369] on button "Continue" at bounding box center [734, 352] width 210 height 49
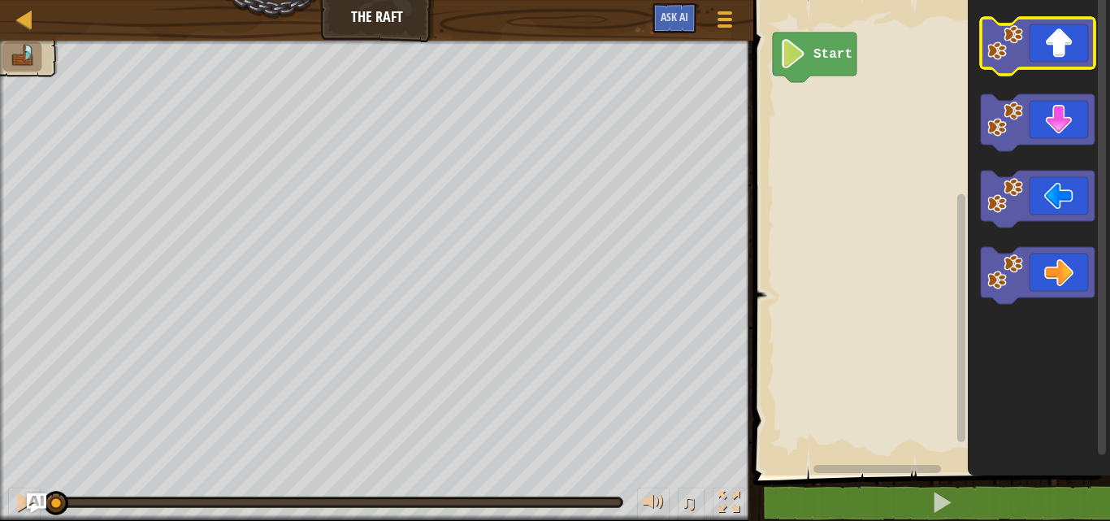
click at [1043, 47] on icon "Blockly Workspace" at bounding box center [1038, 46] width 114 height 57
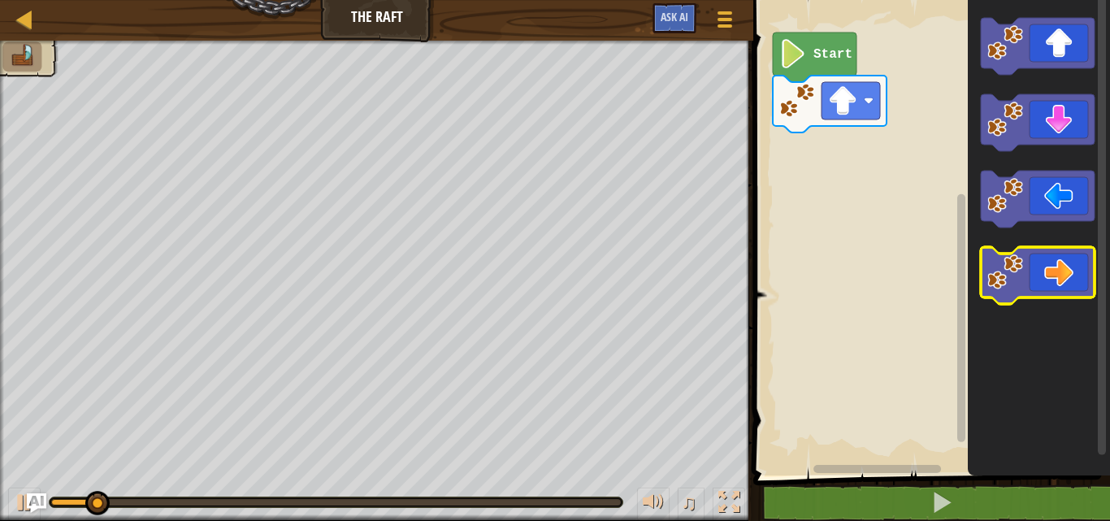
click at [1035, 274] on icon "Blockly Workspace" at bounding box center [1038, 275] width 114 height 57
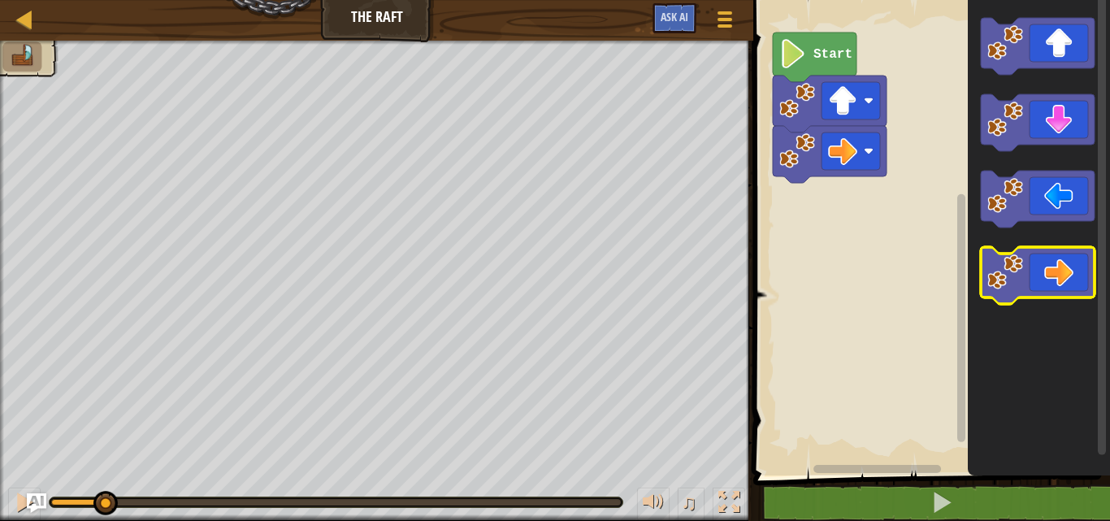
click at [1035, 274] on icon "Blockly Workspace" at bounding box center [1038, 275] width 114 height 57
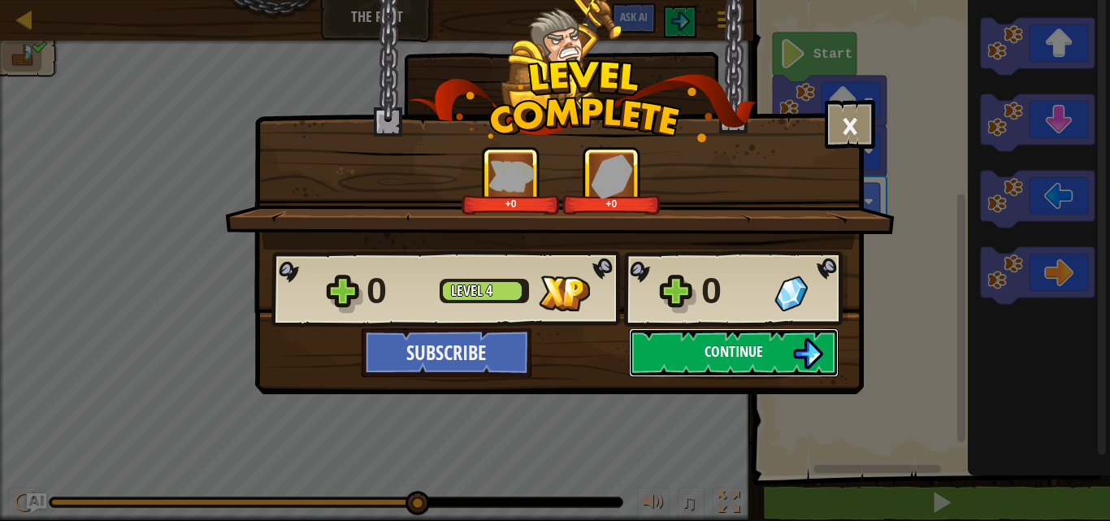
click at [667, 349] on button "Continue" at bounding box center [734, 352] width 210 height 49
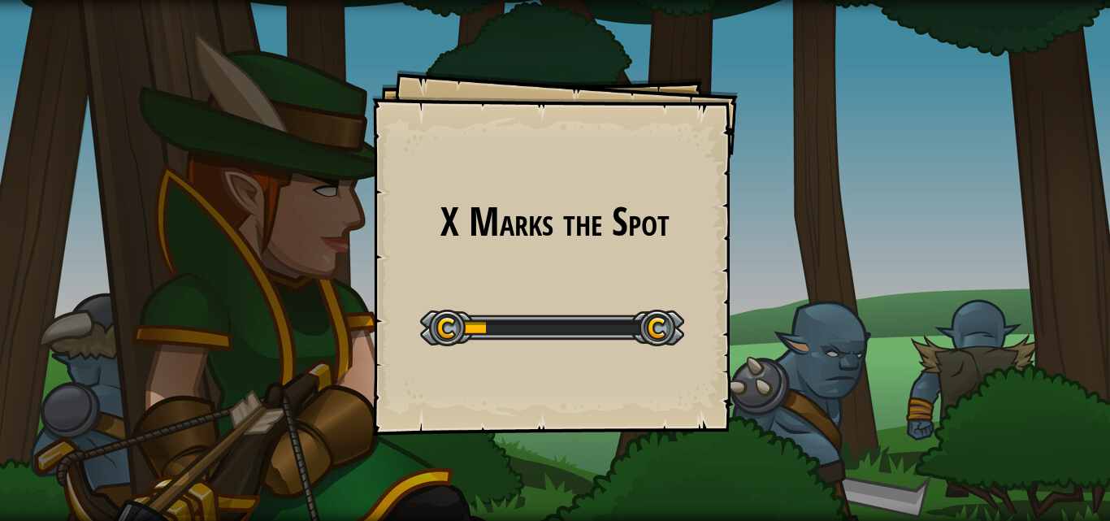
drag, startPoint x: 496, startPoint y: 331, endPoint x: 586, endPoint y: 328, distance: 90.2
click at [582, 327] on div at bounding box center [552, 328] width 264 height 37
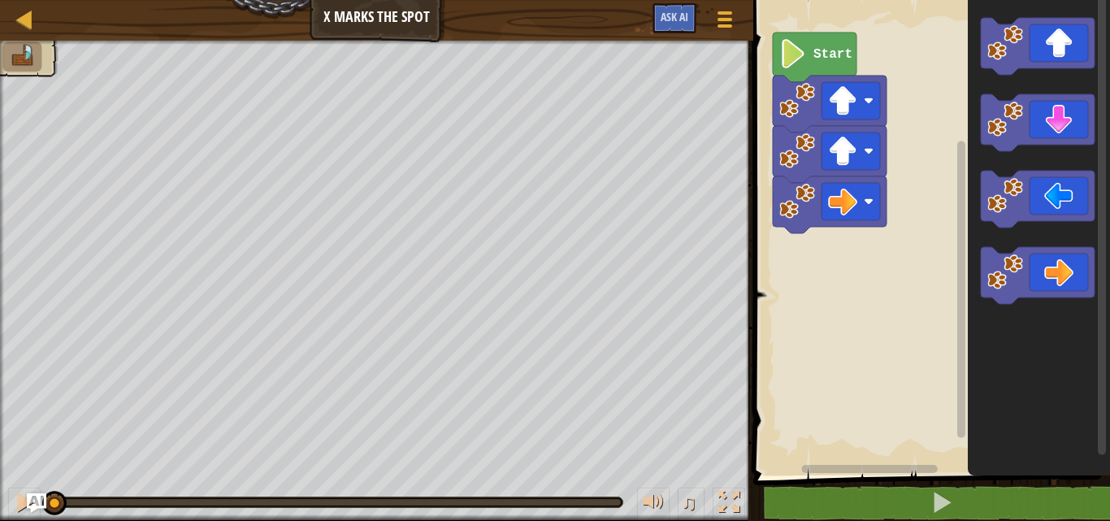
click at [808, 62] on icon "Blockly Workspace" at bounding box center [815, 57] width 84 height 50
click at [1030, 272] on icon "Blockly Workspace" at bounding box center [1038, 275] width 114 height 57
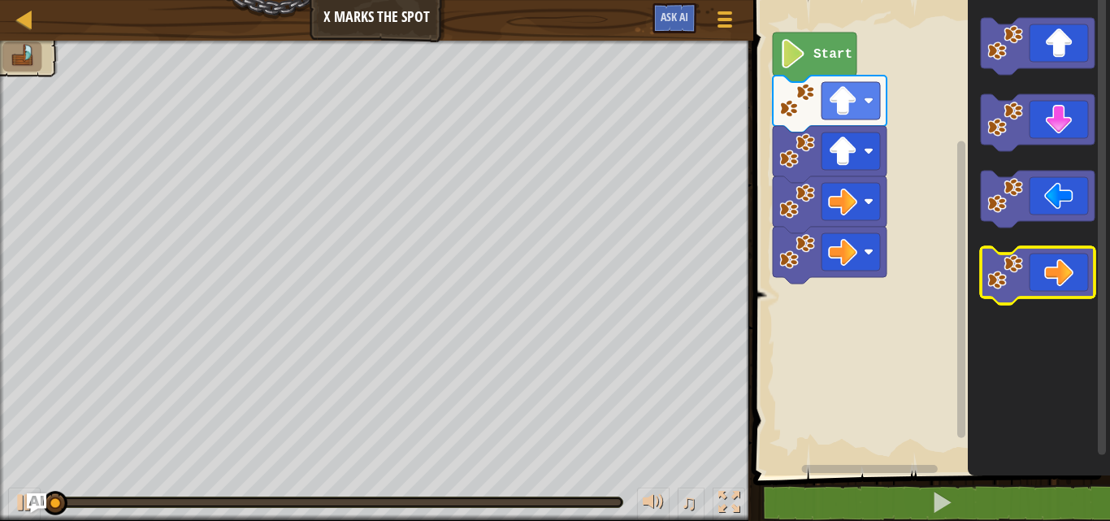
click at [1030, 272] on icon "Blockly Workspace" at bounding box center [1038, 275] width 114 height 57
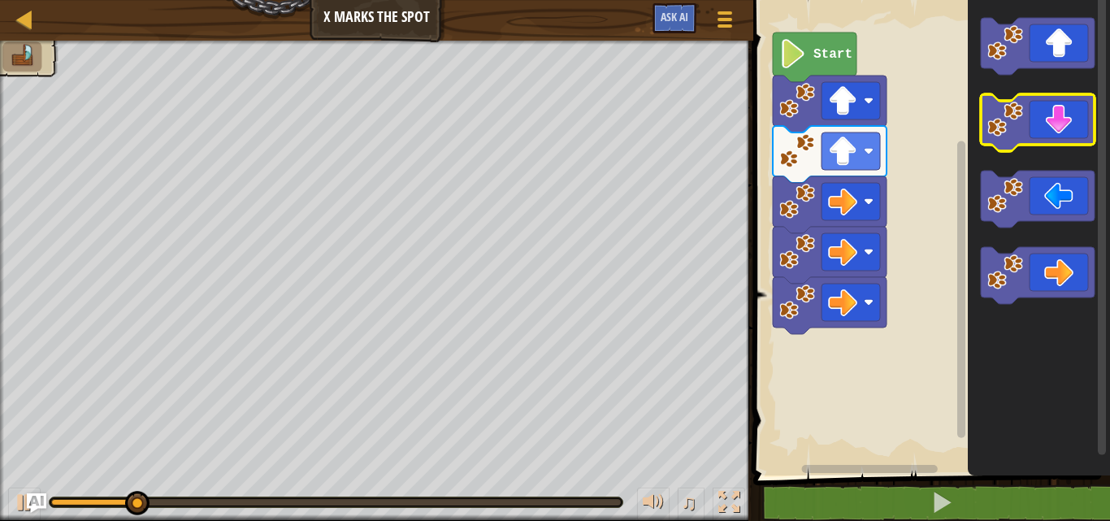
click at [1054, 114] on icon "Blockly Workspace" at bounding box center [1038, 122] width 114 height 57
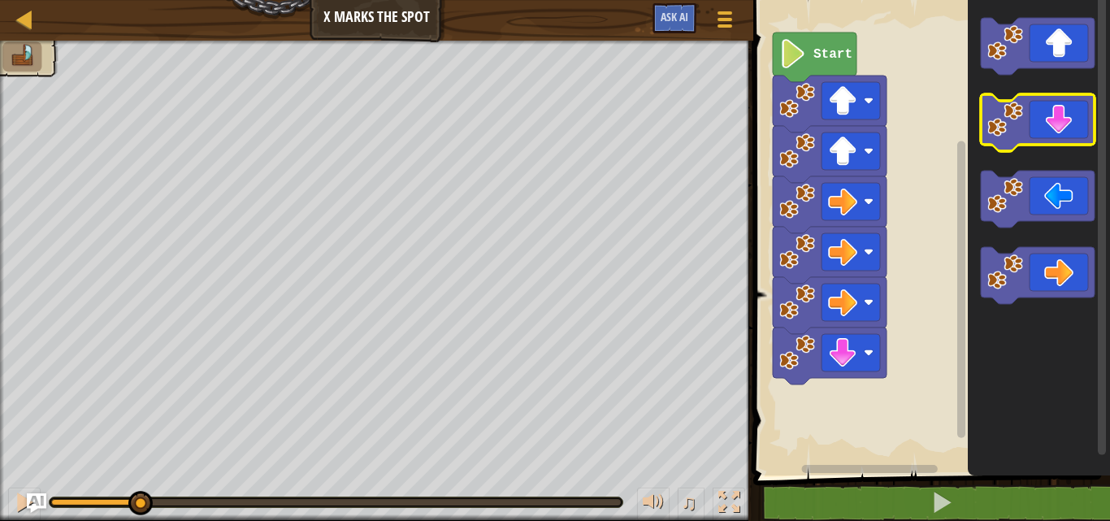
click at [1054, 114] on icon "Blockly Workspace" at bounding box center [1038, 122] width 114 height 57
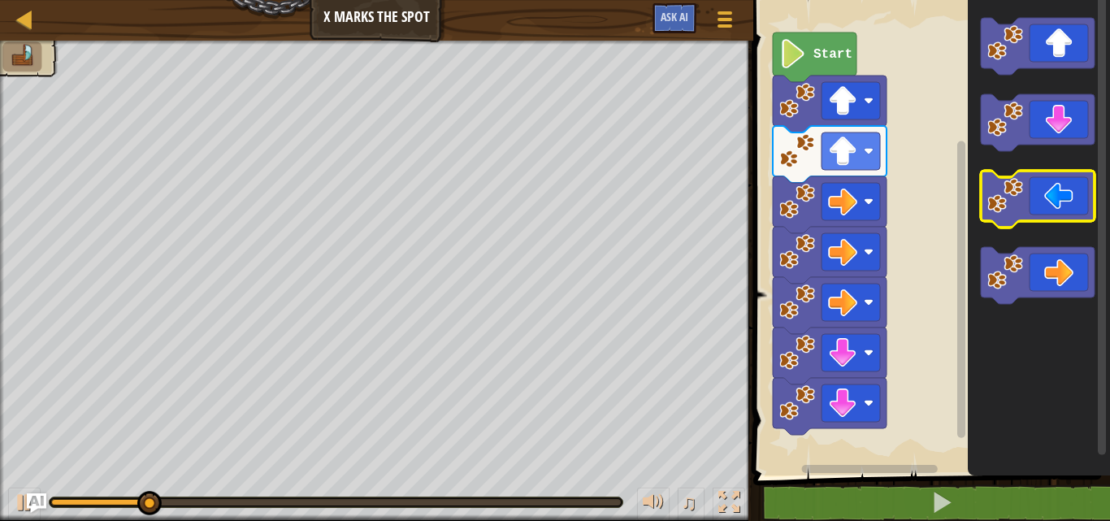
click at [1053, 208] on icon "Blockly Workspace" at bounding box center [1038, 199] width 114 height 57
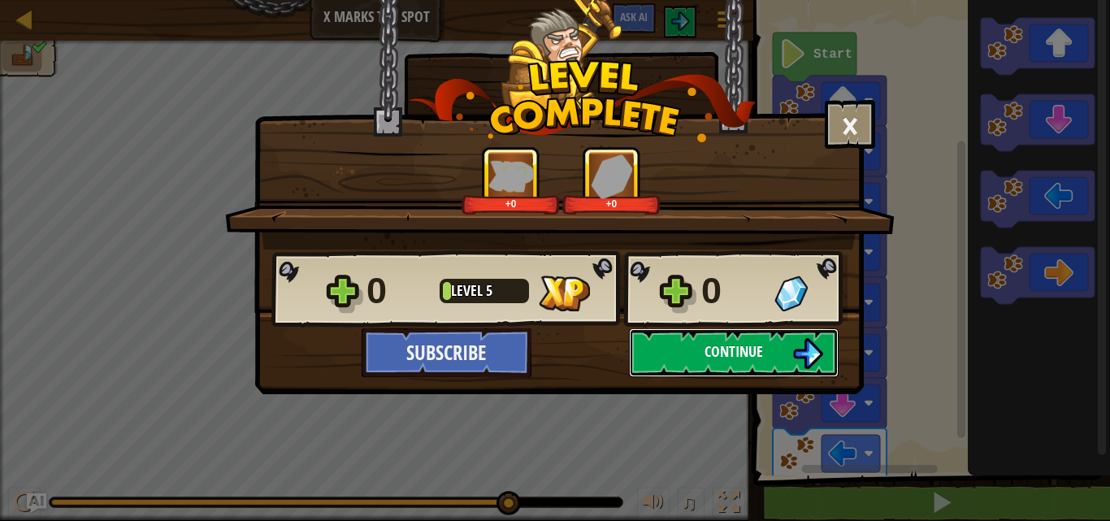
click at [738, 361] on span "Continue" at bounding box center [733, 351] width 58 height 20
